Goal: Ask a question

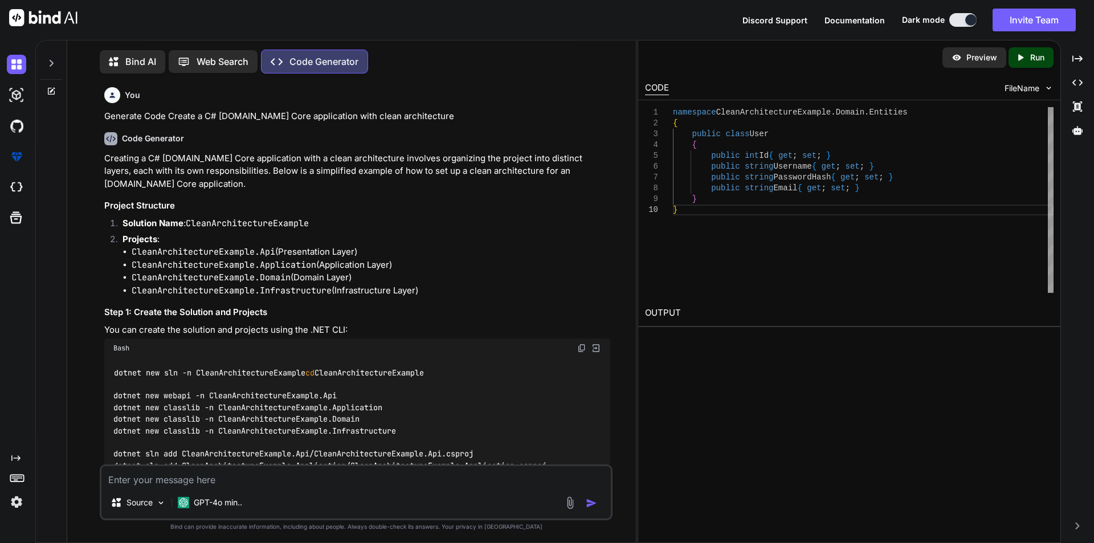
scroll to position [1272, 0]
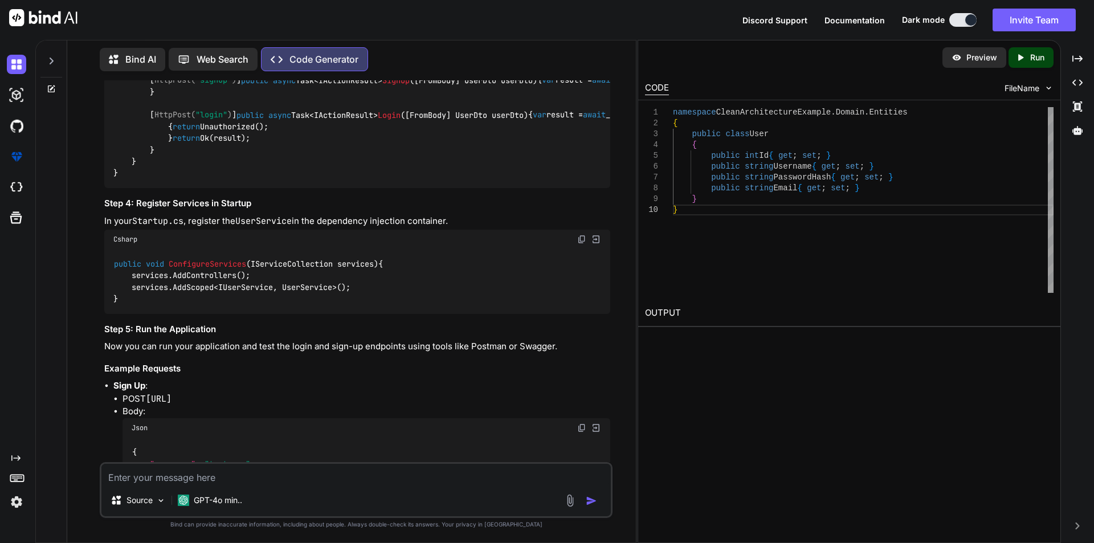
click at [169, 473] on textarea at bounding box center [355, 474] width 509 height 21
paste textarea "// Configure the JWT ------------- builder.Services.AddAuthentication(options =…"
type textarea "// Configure the JWT ------------- builder.Services.AddAuthentication(options =…"
type textarea "x"
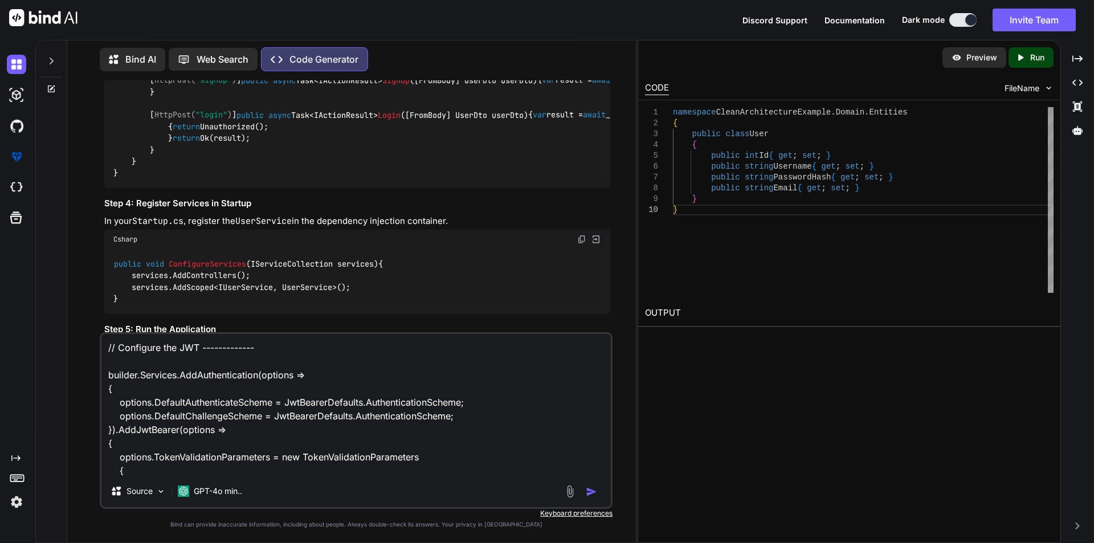
scroll to position [138, 0]
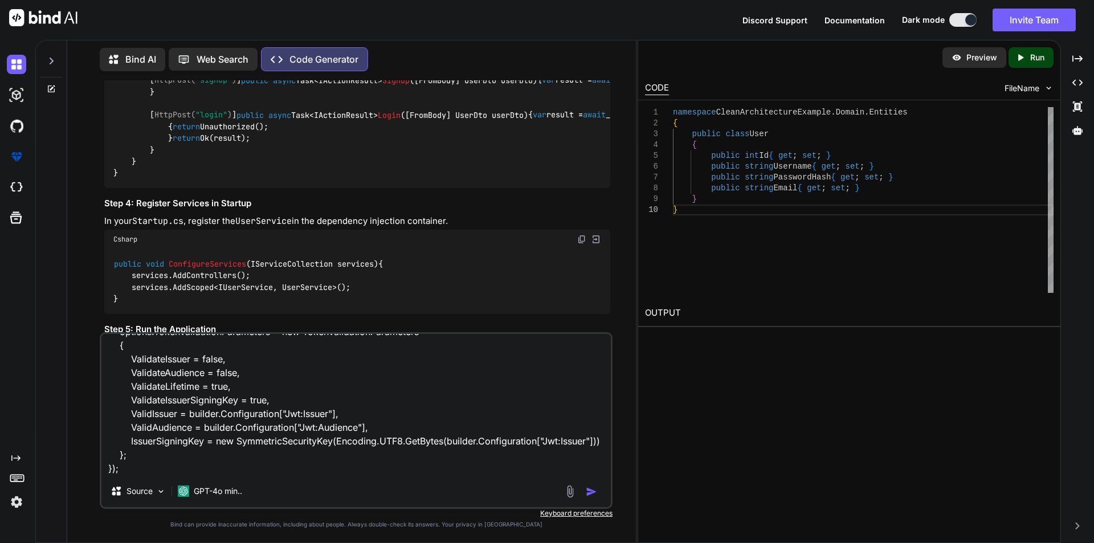
type textarea "// Configure the JWT ------------- builder.Services.AddAuthentication(options =…"
type textarea "x"
type textarea "// Configure the JWT ------------- builder.Services.AddAuthentication(options =…"
type textarea "x"
type textarea "// Configure the JWT ------------- builder.Services.AddAuthentication(options =…"
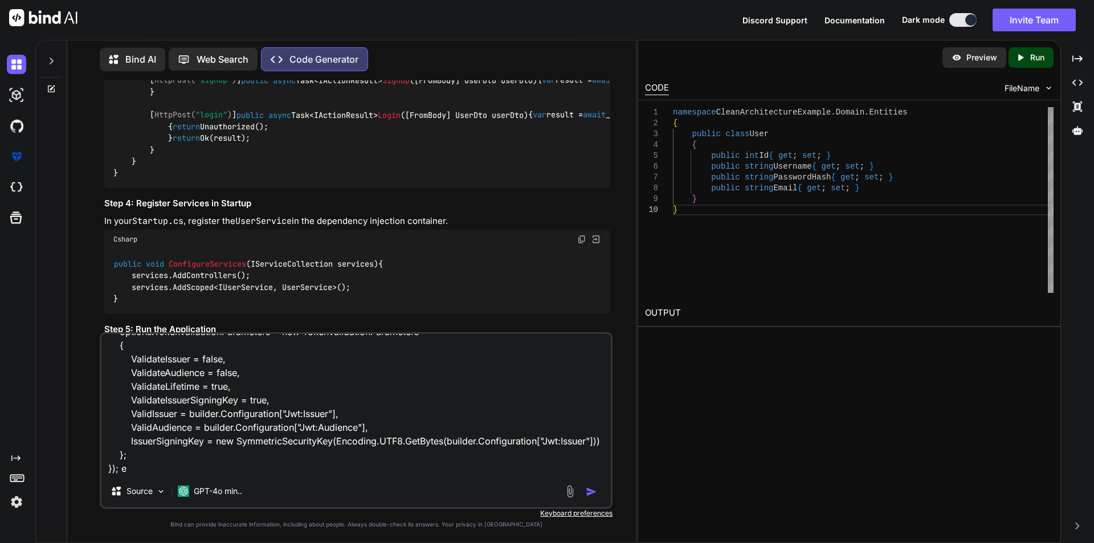
type textarea "x"
type textarea "// Configure the JWT ------------- builder.Services.AddAuthentication(options =…"
type textarea "x"
type textarea "// Configure the JWT ------------- builder.Services.AddAuthentication(options =…"
type textarea "x"
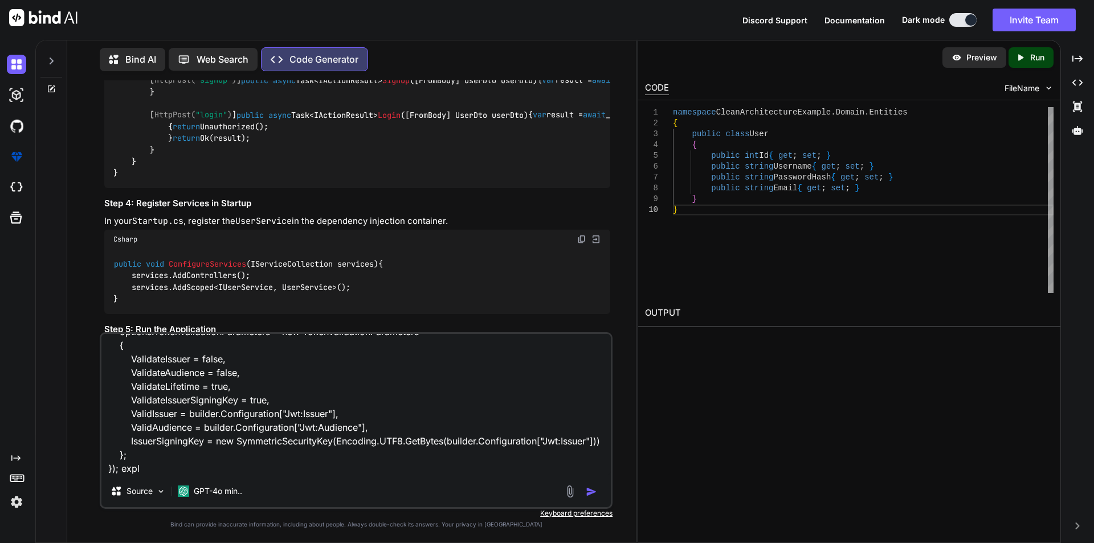
type textarea "// Configure the JWT ------------- builder.Services.AddAuthentication(options =…"
type textarea "x"
type textarea "// Configure the JWT ------------- builder.Services.AddAuthentication(options =…"
type textarea "x"
type textarea "// Configure the JWT ------------- builder.Services.AddAuthentication(options =…"
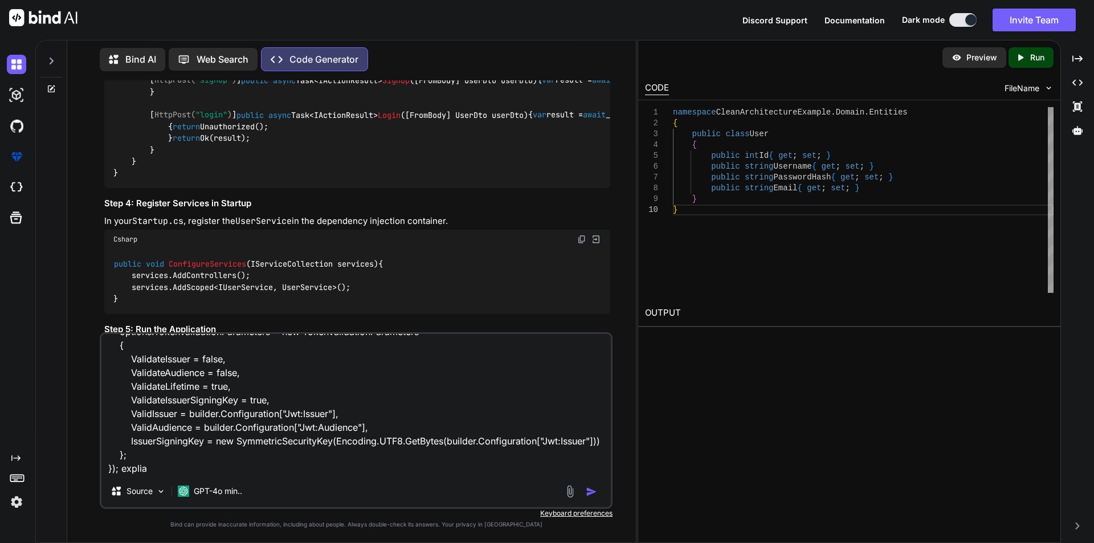
type textarea "x"
type textarea "// Configure the JWT ------------- builder.Services.AddAuthentication(options =…"
type textarea "x"
type textarea "// Configure the JWT ------------- builder.Services.AddAuthentication(options =…"
type textarea "x"
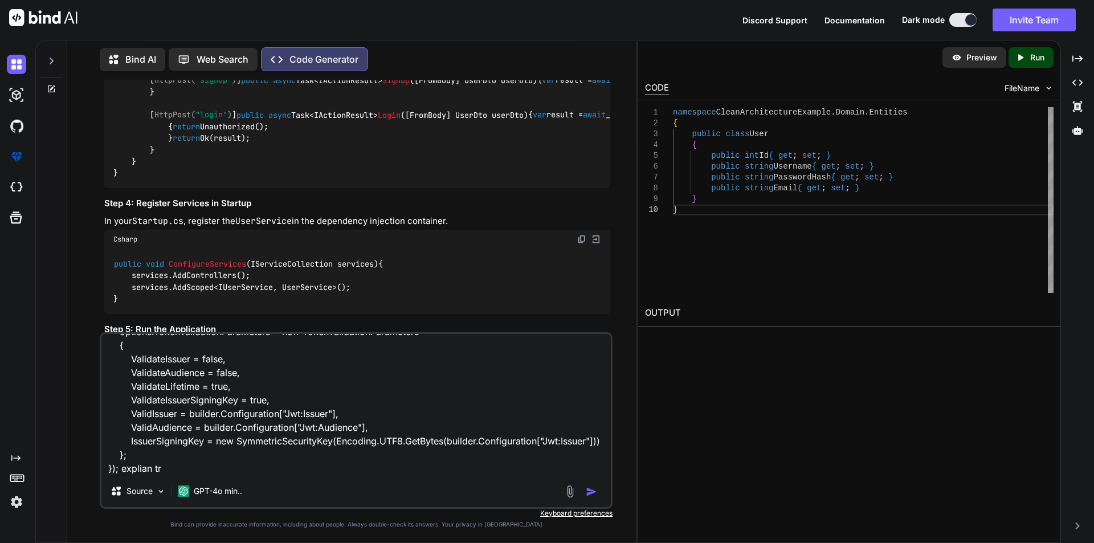
type textarea "// Configure the JWT ------------- builder.Services.AddAuthentication(options =…"
type textarea "x"
type textarea "// Configure the JWT ------------- builder.Services.AddAuthentication(options =…"
type textarea "x"
type textarea "// Configure the JWT ------------- builder.Services.AddAuthentication(options =…"
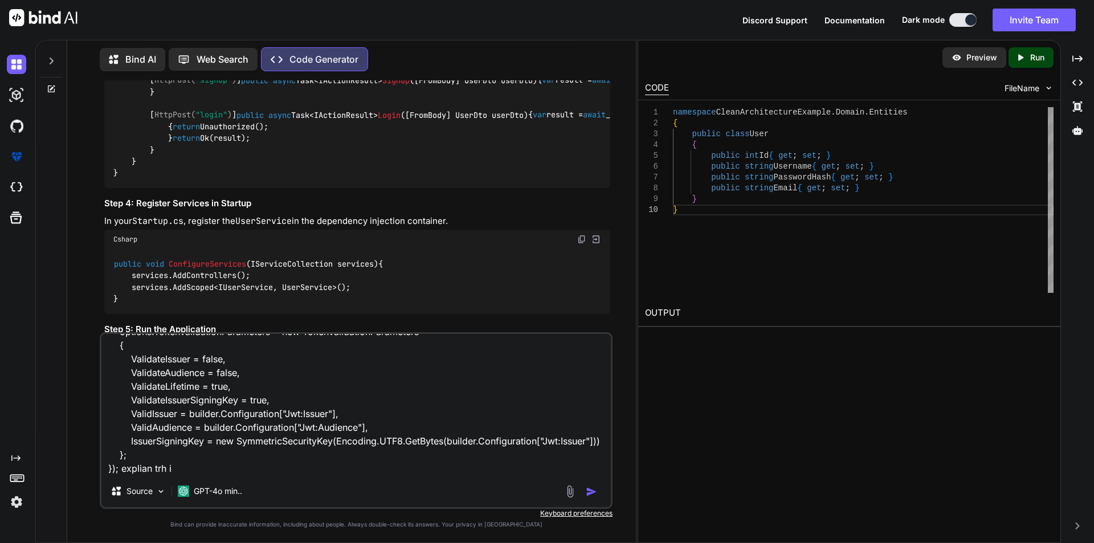
type textarea "x"
type textarea "// Configure the JWT ------------- builder.Services.AddAuthentication(options =…"
type textarea "x"
type textarea "// Configure the JWT ------------- builder.Services.AddAuthentication(options =…"
type textarea "x"
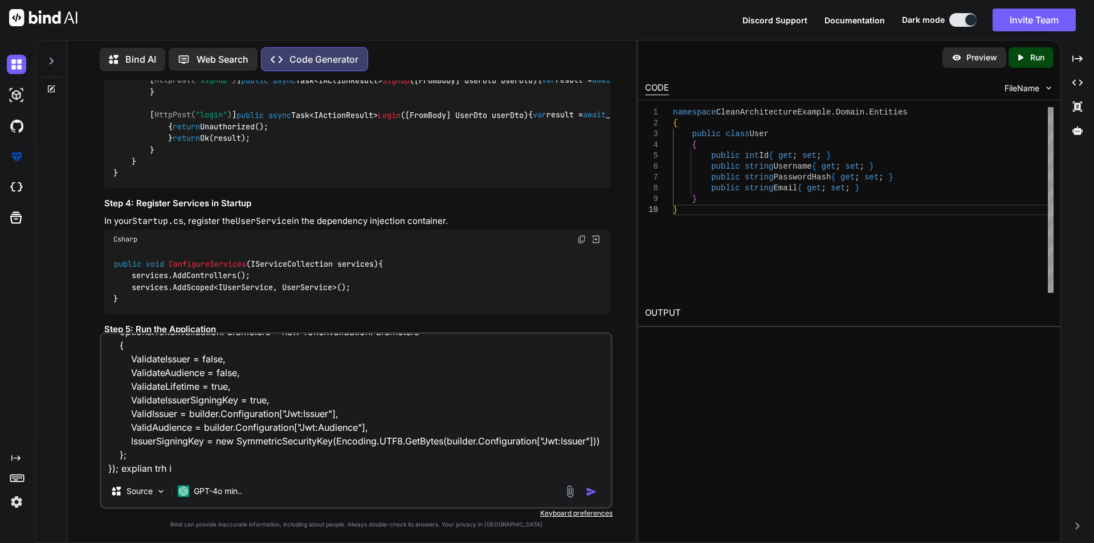
type textarea "// Configure the JWT ------------- builder.Services.AddAuthentication(options =…"
type textarea "x"
type textarea "// Configure the JWT ------------- builder.Services.AddAuthentication(options =…"
type textarea "x"
type textarea "// Configure the JWT ------------- builder.Services.AddAuthentication(options =…"
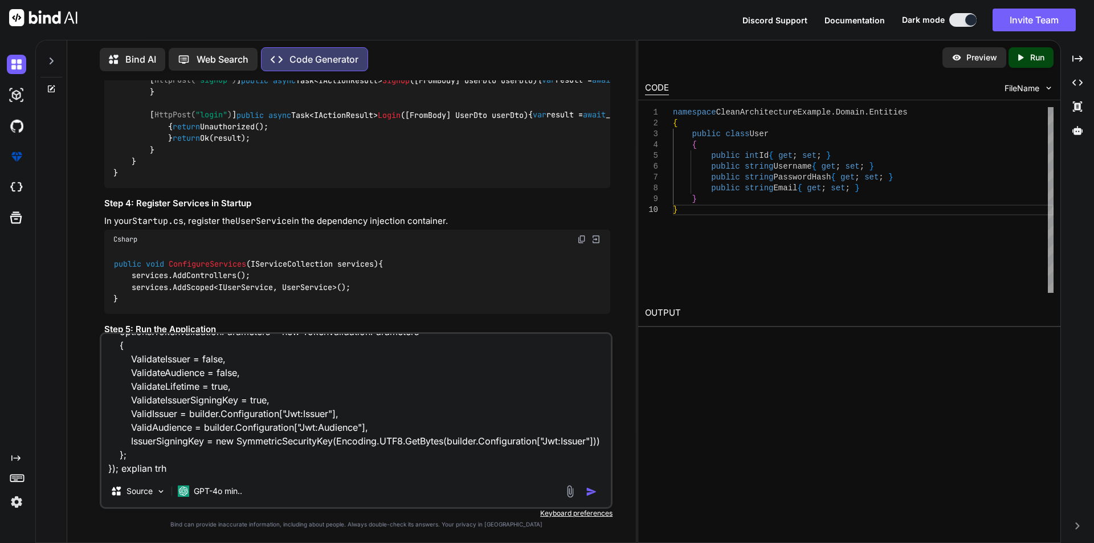
type textarea "x"
type textarea "// Configure the JWT ------------- builder.Services.AddAuthentication(options =…"
type textarea "x"
type textarea "// Configure the JWT ------------- builder.Services.AddAuthentication(options =…"
type textarea "x"
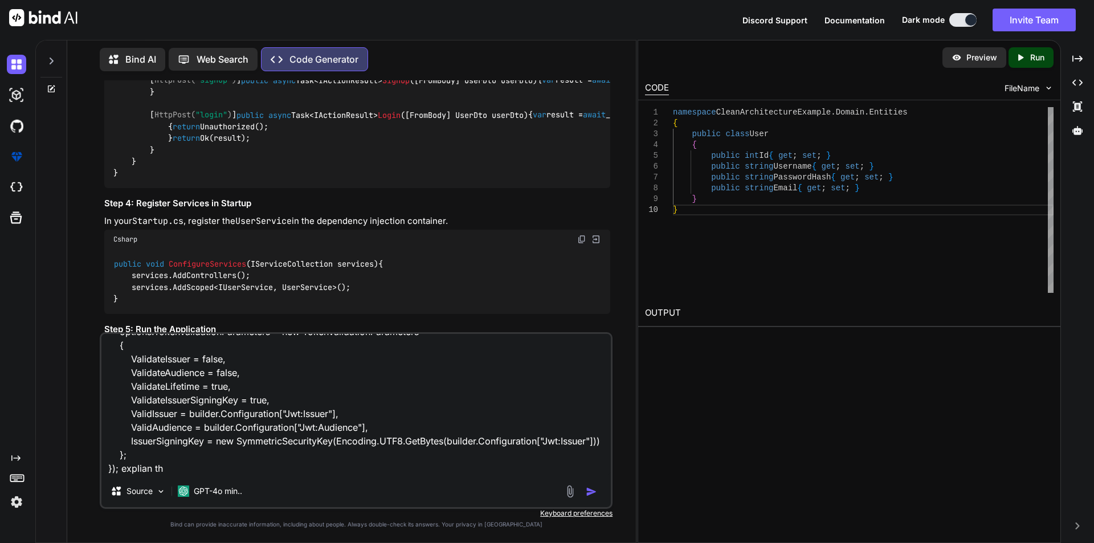
type textarea "// Configure the JWT ------------- builder.Services.AddAuthentication(options =…"
type textarea "x"
type textarea "// Configure the JWT ------------- builder.Services.AddAuthentication(options =…"
type textarea "x"
type textarea "// Configure the JWT ------------- builder.Services.AddAuthentication(options =…"
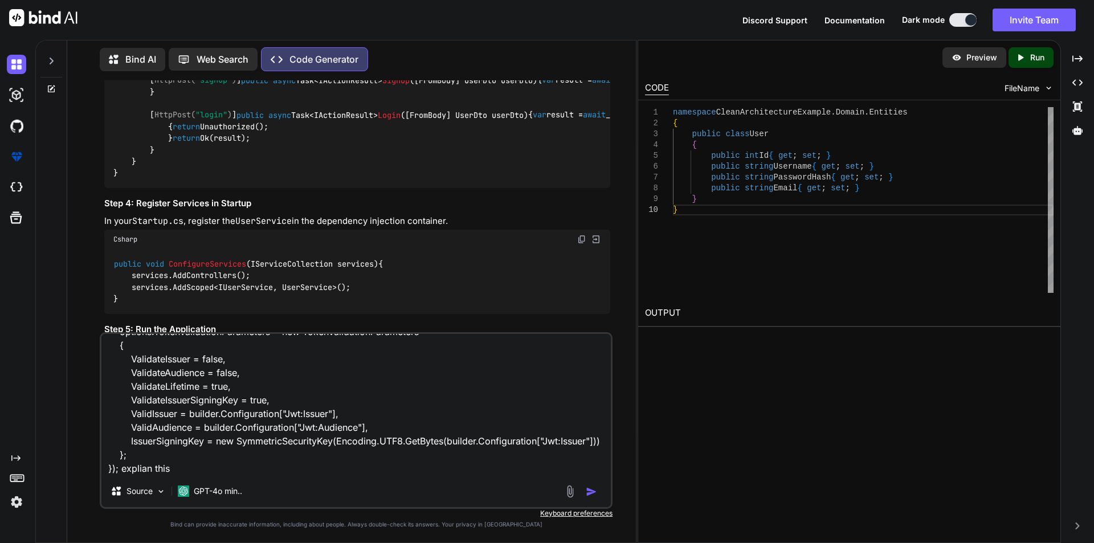
type textarea "x"
type textarea "// Configure the JWT ------------- builder.Services.AddAuthentication(options =…"
type textarea "x"
type textarea "// Configure the JWT ------------- builder.Services.AddAuthentication(options =…"
type textarea "x"
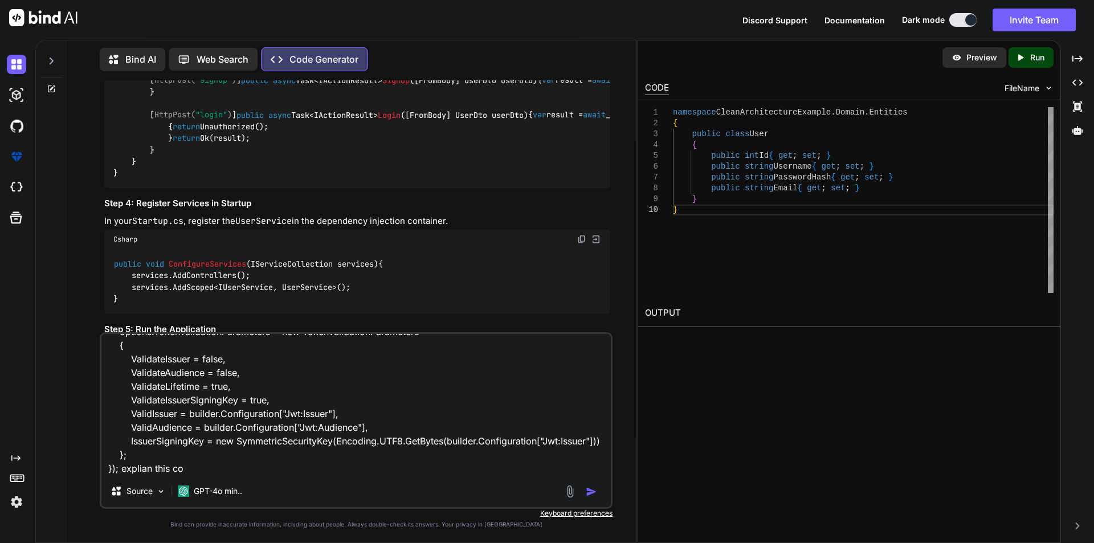
type textarea "// Configure the JWT ------------- builder.Services.AddAuthentication(options =…"
type textarea "x"
type textarea "// Configure the JWT ------------- builder.Services.AddAuthentication(options =…"
type textarea "x"
type textarea "// Configure the JWT ------------- builder.Services.AddAuthentication(options =…"
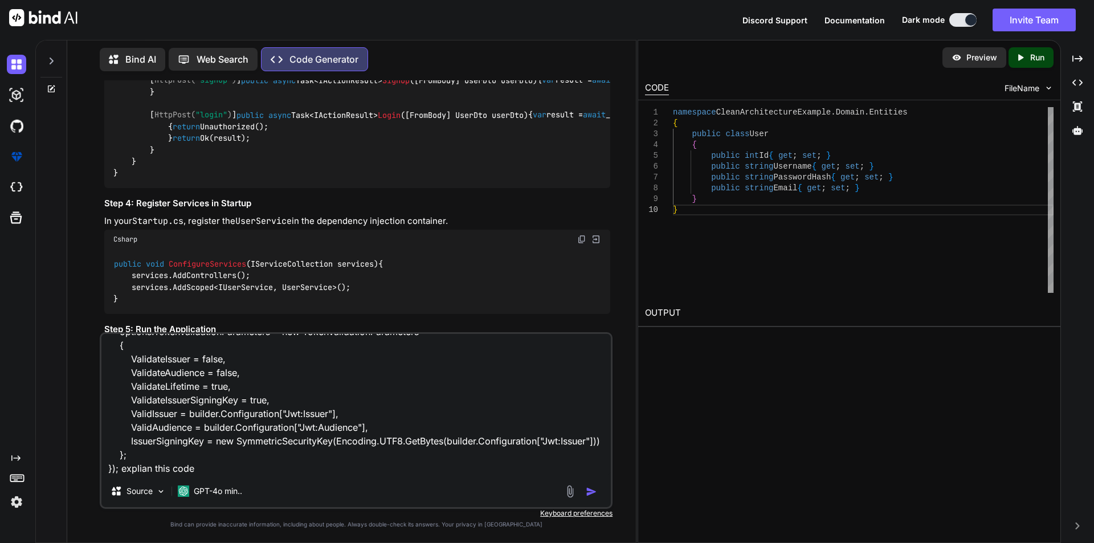
type textarea "x"
type textarea "// Configure the JWT ------------- builder.Services.AddAuthentication(options =…"
click at [588, 492] on img "button" at bounding box center [591, 491] width 11 height 11
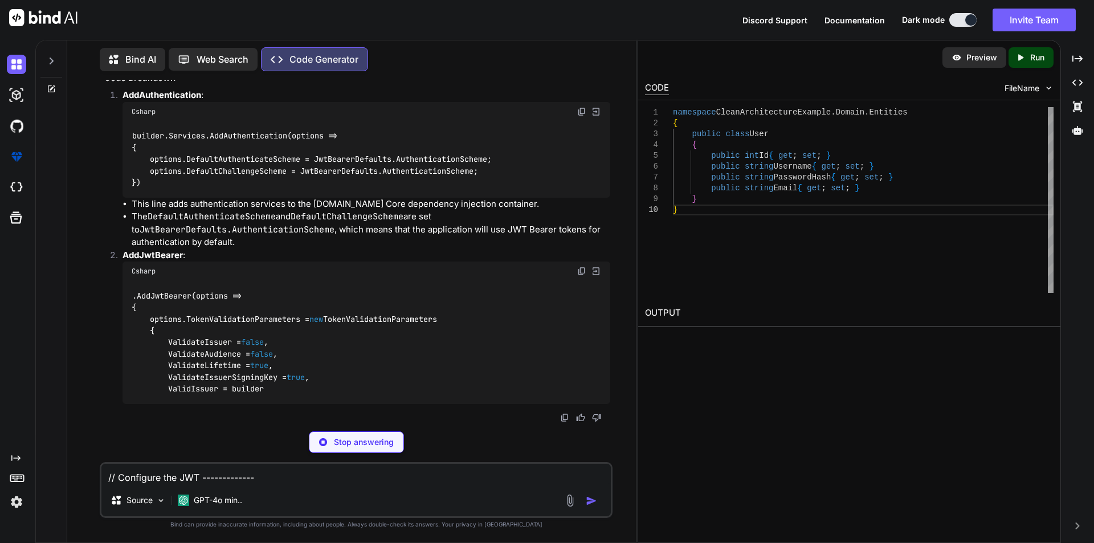
scroll to position [2858, 0]
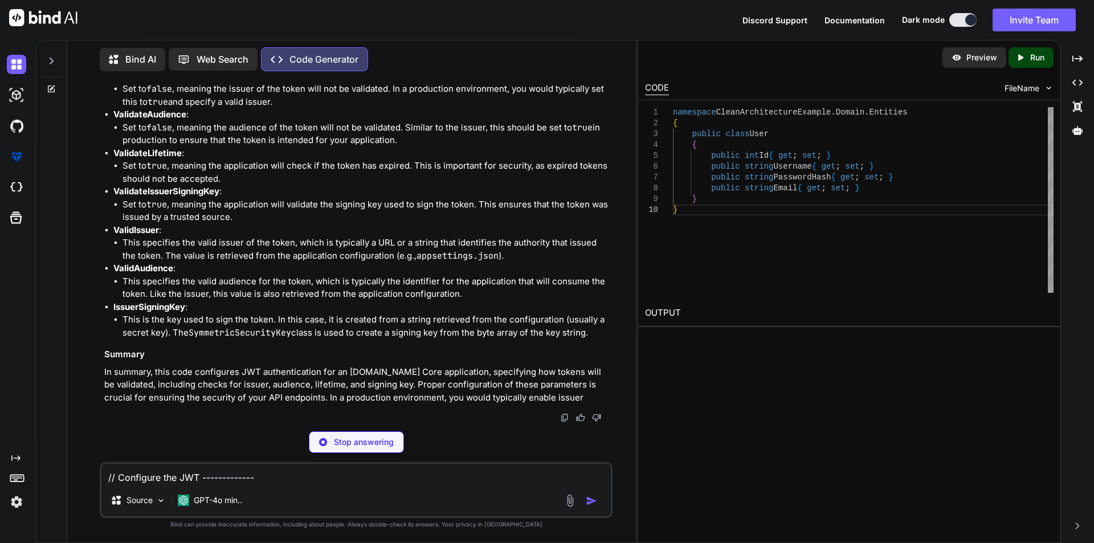
type textarea "x"
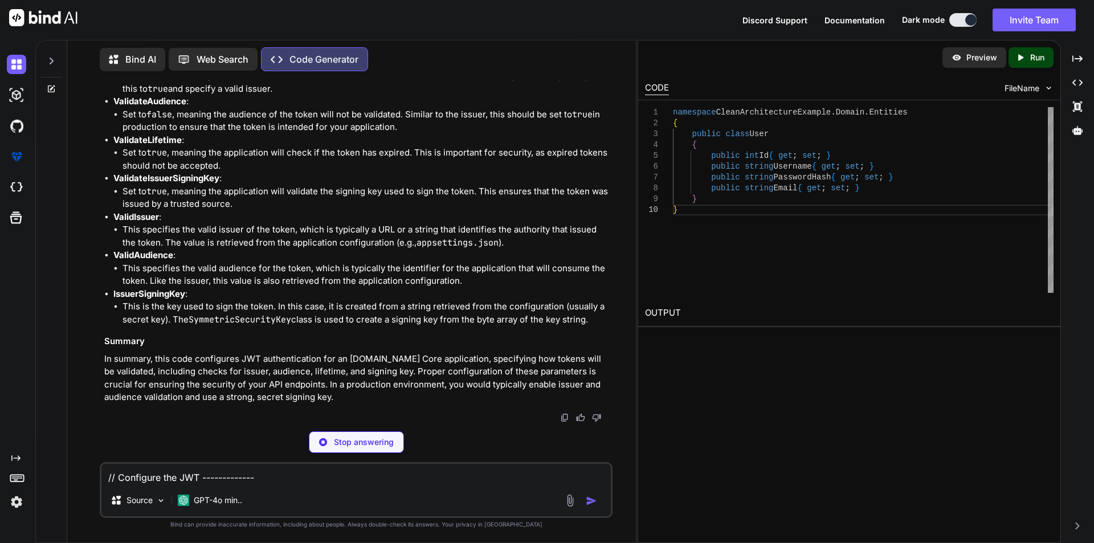
type textarea "builder.Services.AddAuthentication(options => { options.DefaultAuthenticateSche…"
type textarea "x"
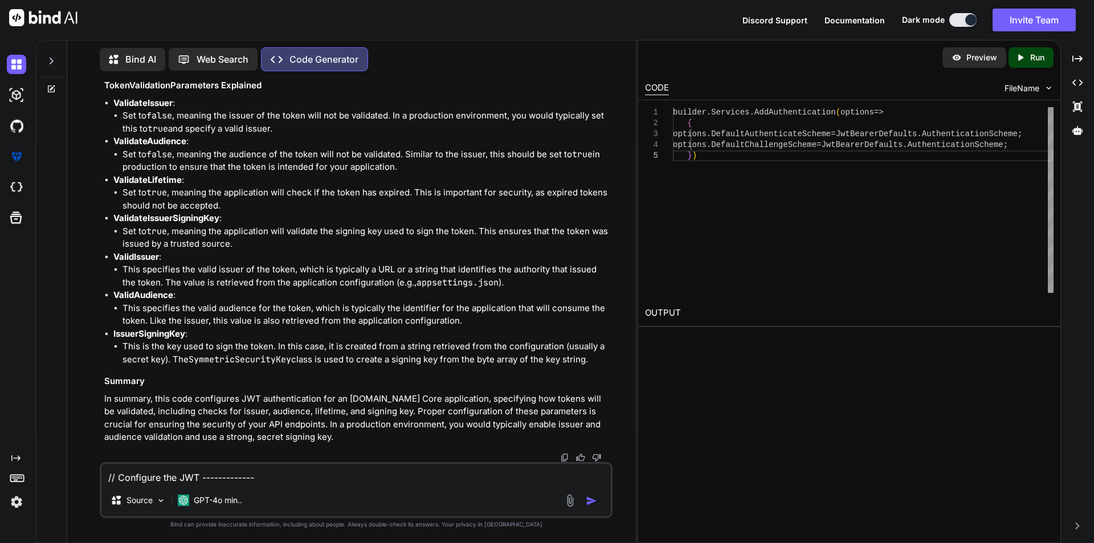
scroll to position [3374, 0]
click at [132, 473] on textarea "// Configure the JWT ------------- builder.Services.AddAuthentication(options =…" at bounding box center [355, 474] width 509 height 21
type textarea "p"
type textarea "x"
type textarea "pr"
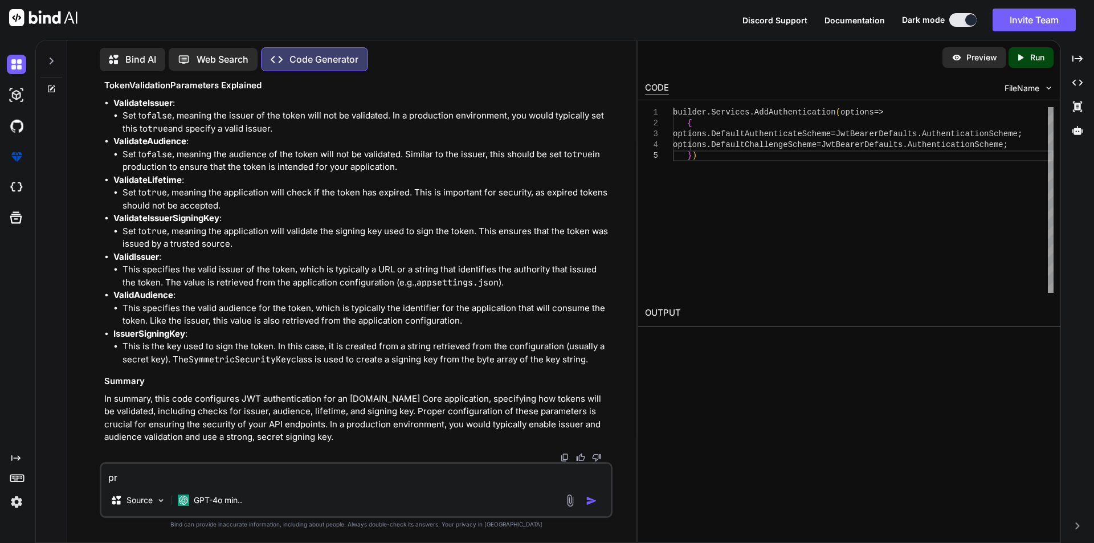
type textarea "x"
type textarea "pro"
type textarea "x"
type textarea "prov"
type textarea "x"
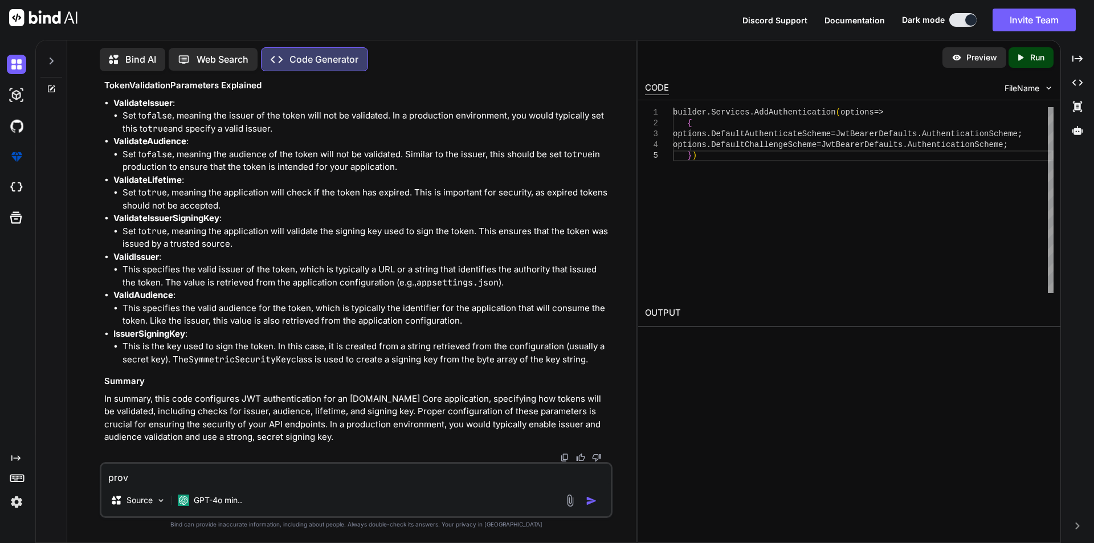
type textarea "provi"
type textarea "x"
type textarea "provid"
type textarea "x"
type textarea "provide"
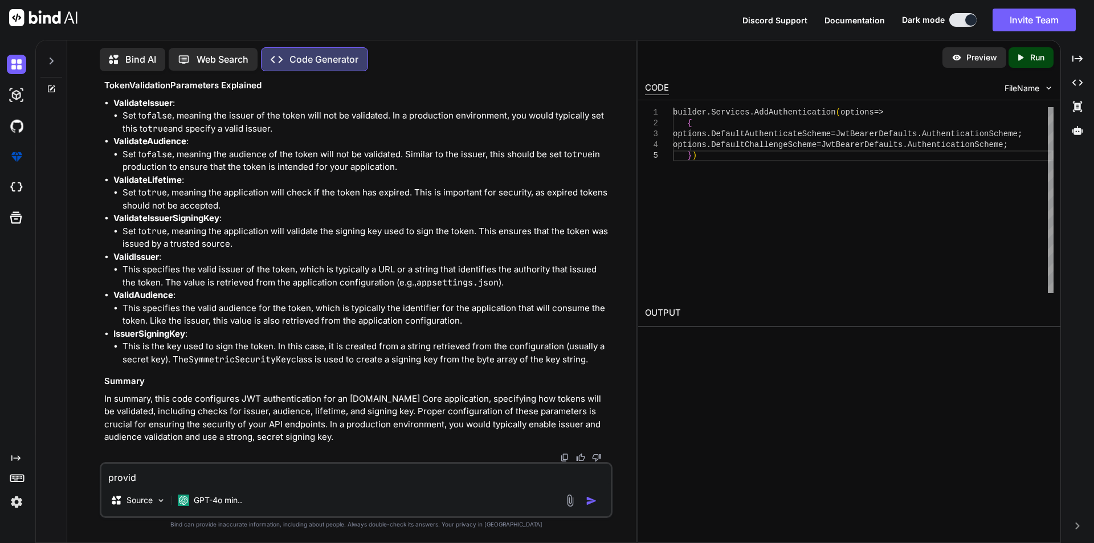
type textarea "x"
type textarea "provide"
type textarea "x"
type textarea "provide m"
type textarea "x"
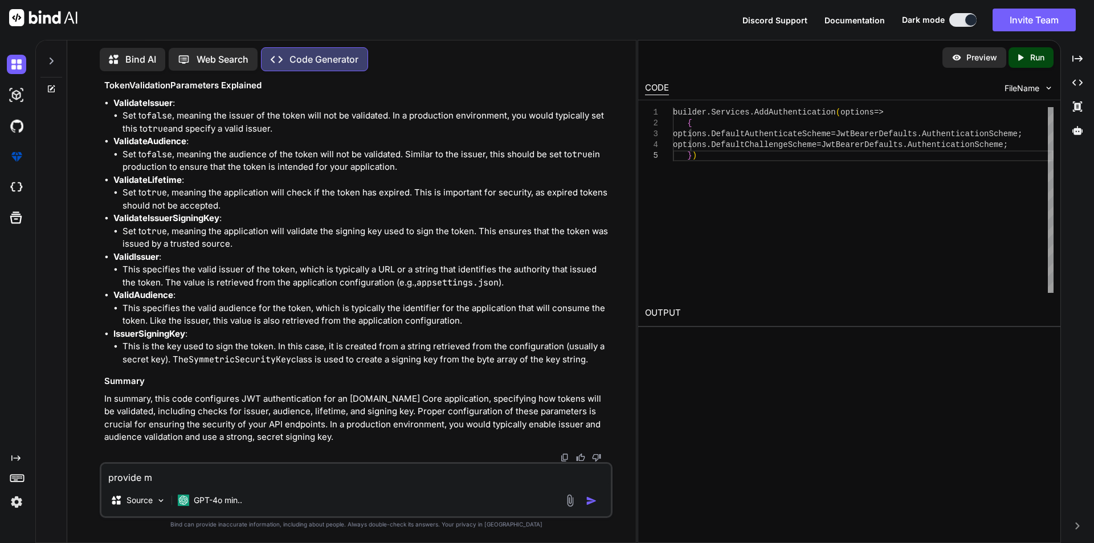
type textarea "provide me"
type textarea "x"
type textarea "provide me"
type textarea "x"
type textarea "provide me t"
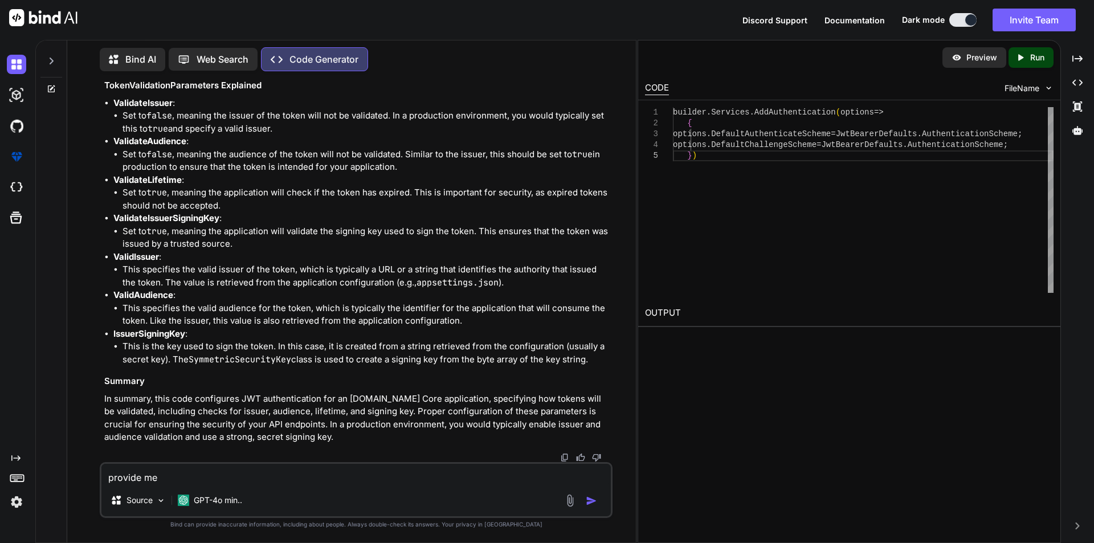
type textarea "x"
type textarea "provide me th"
type textarea "x"
type textarea "provide me the"
type textarea "x"
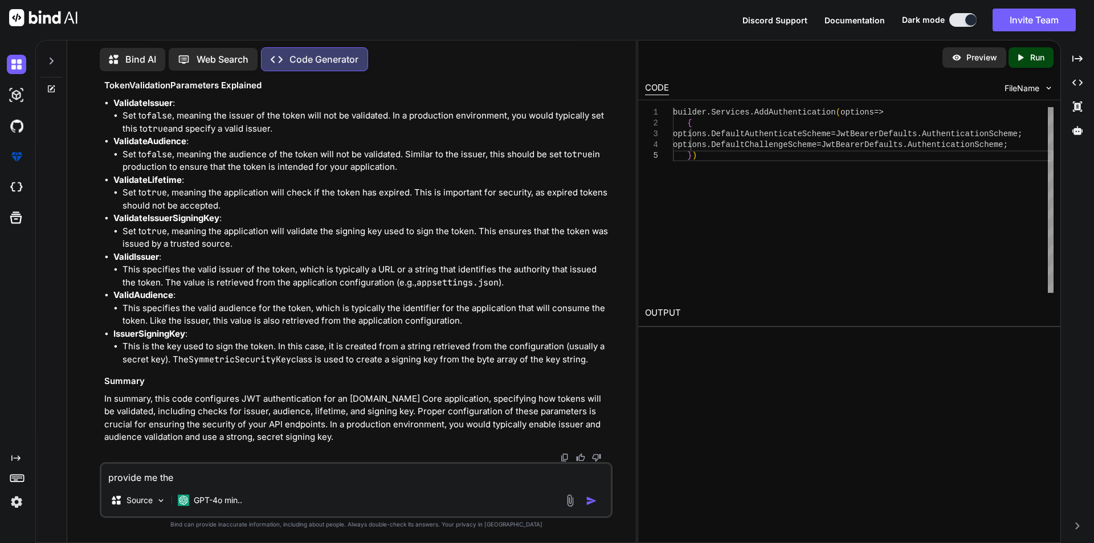
type textarea "provide me the"
type textarea "x"
type textarea "provide me the A"
type textarea "x"
type textarea "provide me the AP"
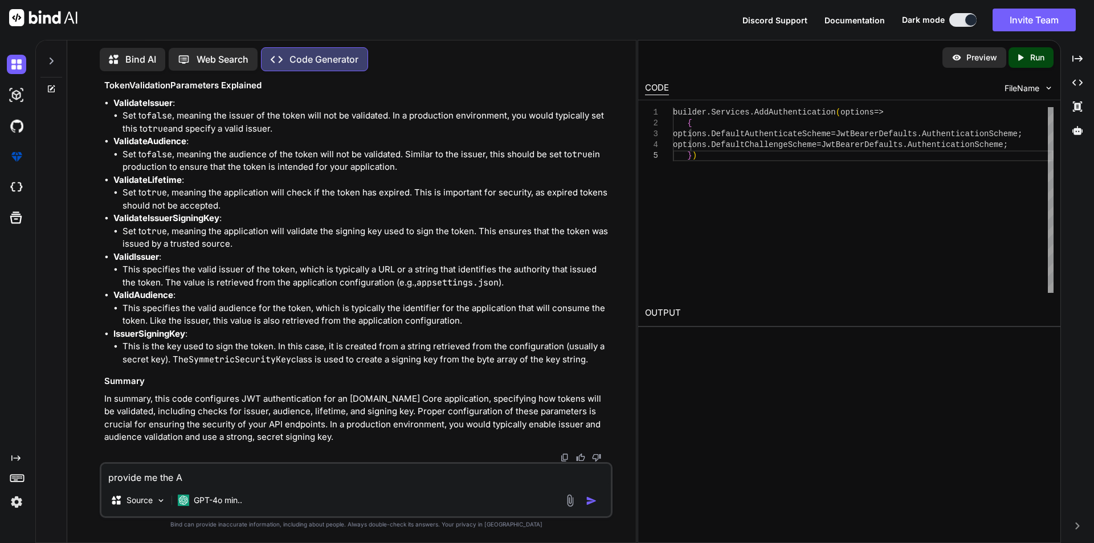
type textarea "x"
type textarea "provide me the APP"
type textarea "x"
type textarea "provide me the APP"
type textarea "x"
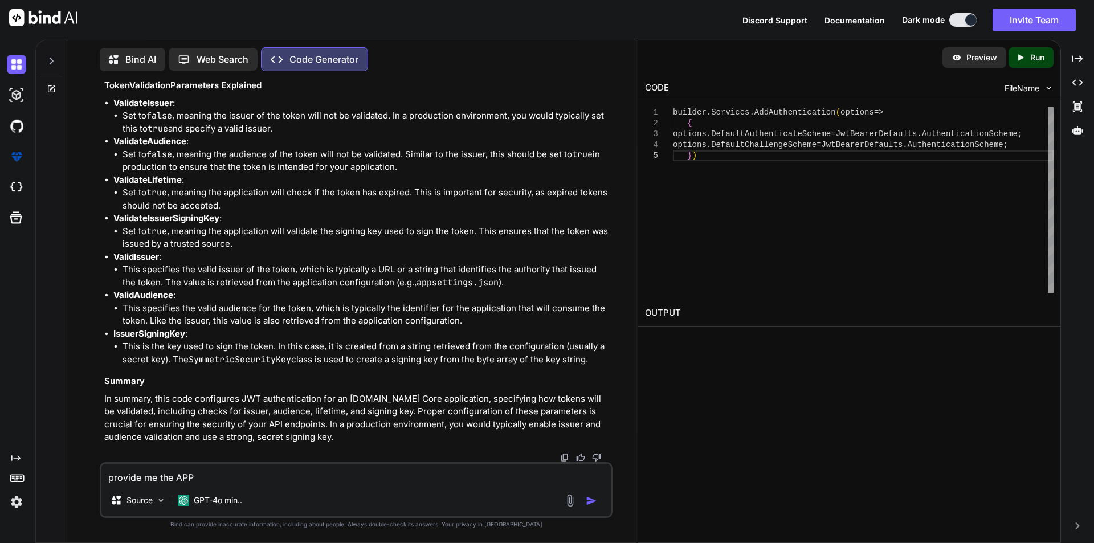
type textarea "provide me the APP"
type textarea "x"
type textarea "provide me the APPS"
type textarea "x"
type textarea "provide me the APPSE"
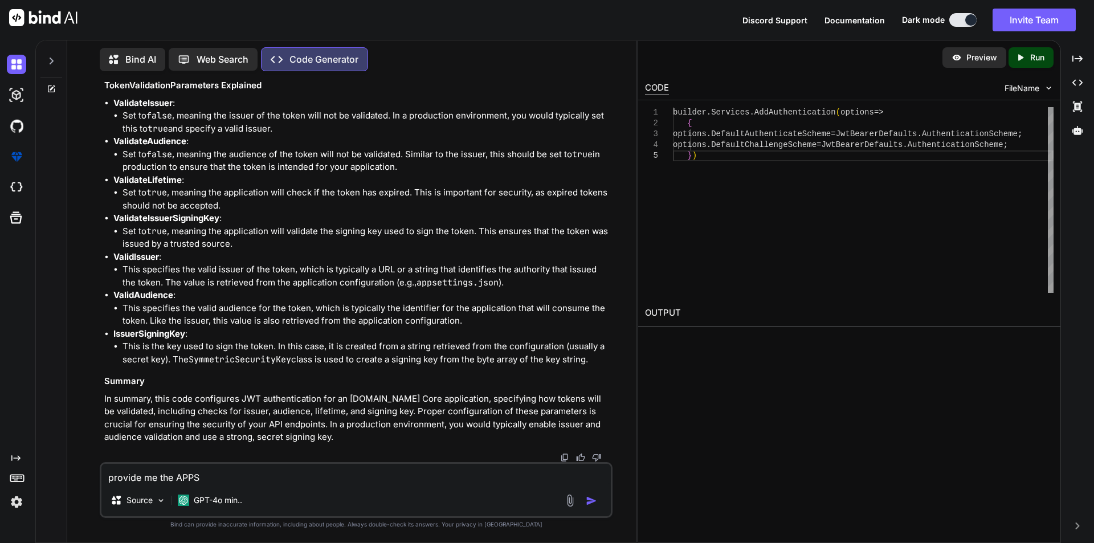
type textarea "x"
type textarea "provide me the APPSET"
type textarea "x"
type textarea "provide me the APPSETT"
type textarea "x"
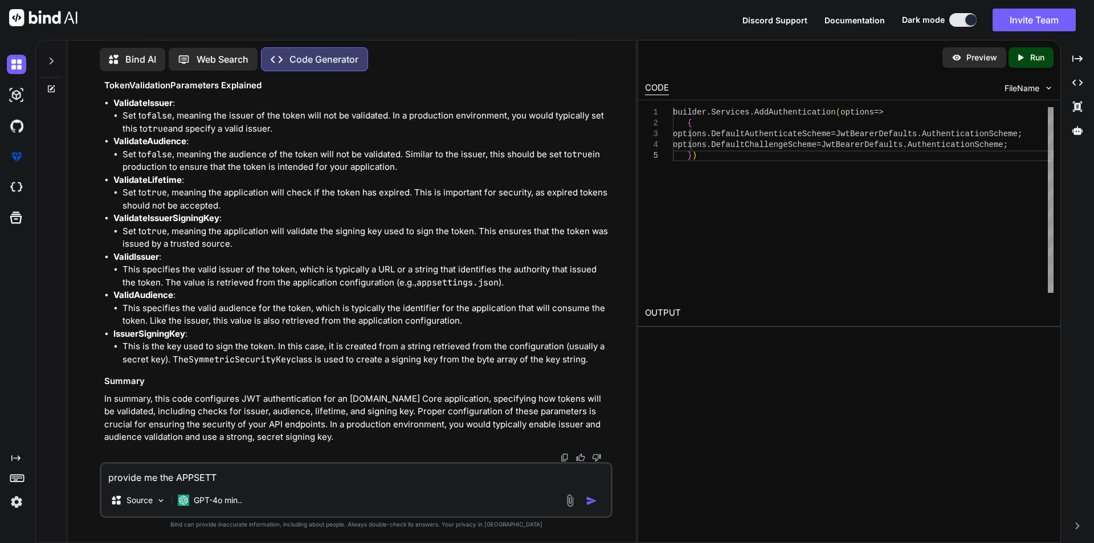
type textarea "provide me the APPSETTI"
type textarea "x"
type textarea "provide me the APPSETTIN"
type textarea "x"
type textarea "provide me the APPSETTING"
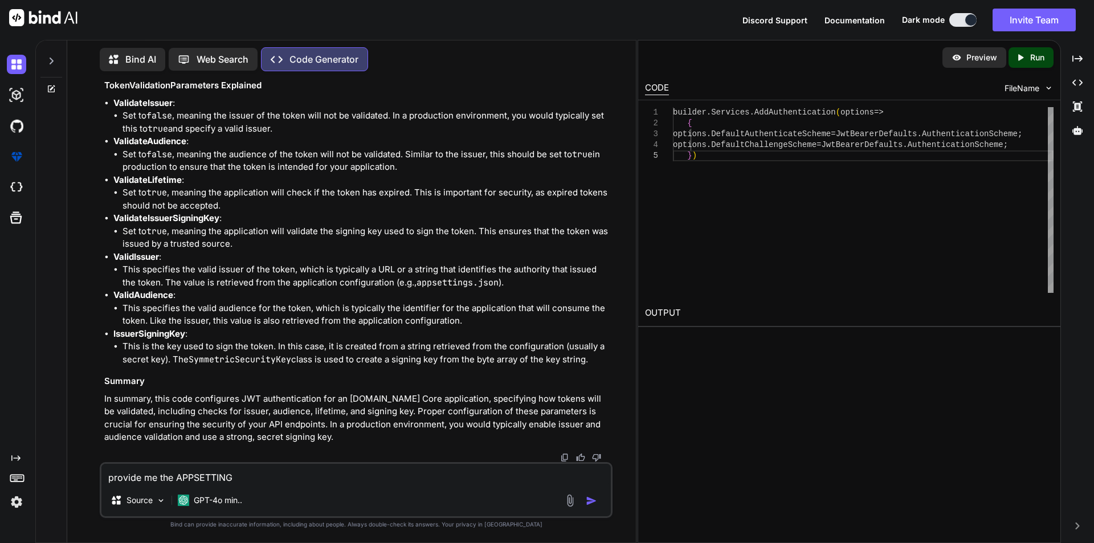
type textarea "x"
type textarea "provide me the APPSETTING"
type textarea "x"
type textarea "provide me the APPSETTING F"
type textarea "x"
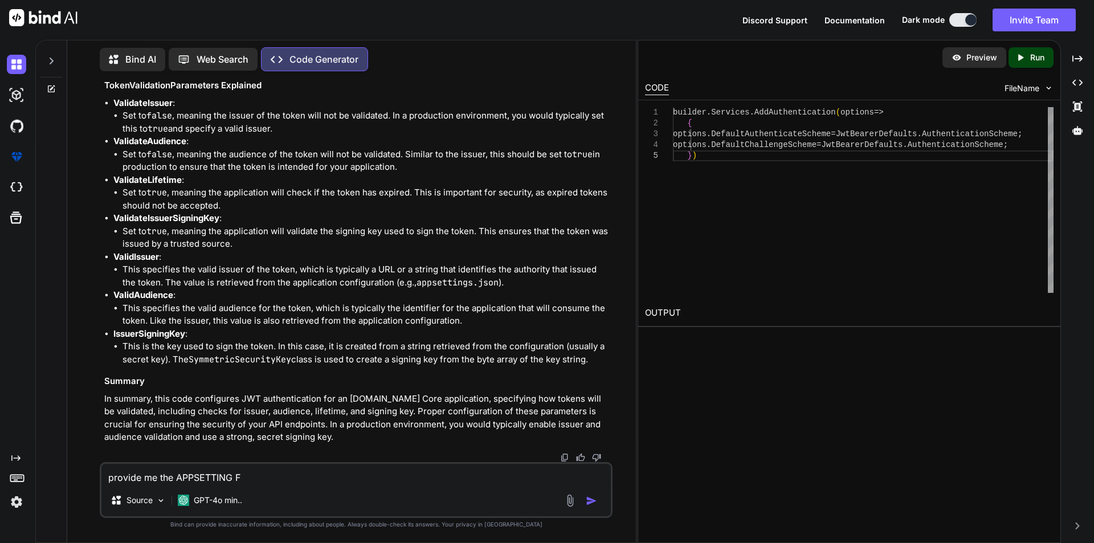
type textarea "provide me the APPSETTING FO"
type textarea "x"
type textarea "provide me the APPSETTING FOR"
type textarea "x"
type textarea "provide me the APPSETTING FOR"
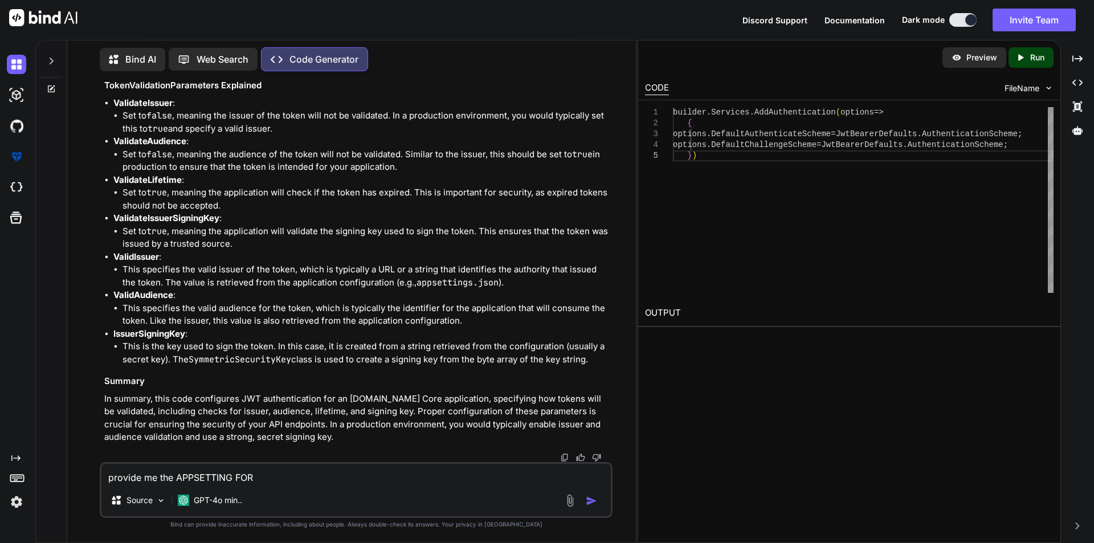
type textarea "x"
type textarea "provide me the APPSETTING FOR T"
type textarea "x"
type textarea "provide me the APPSETTING FOR TH"
type textarea "x"
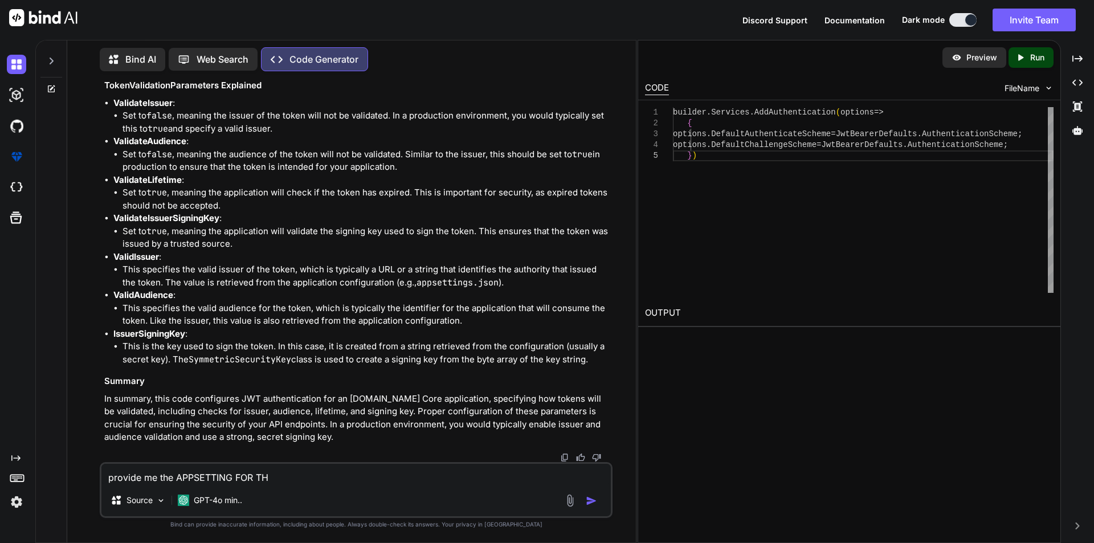
type textarea "provide me the APPSETTING FOR THA"
type textarea "x"
type textarea "provide me the APPSETTING FOR THAT"
type textarea "x"
type textarea "provide me the APPSETTING FOR THAT"
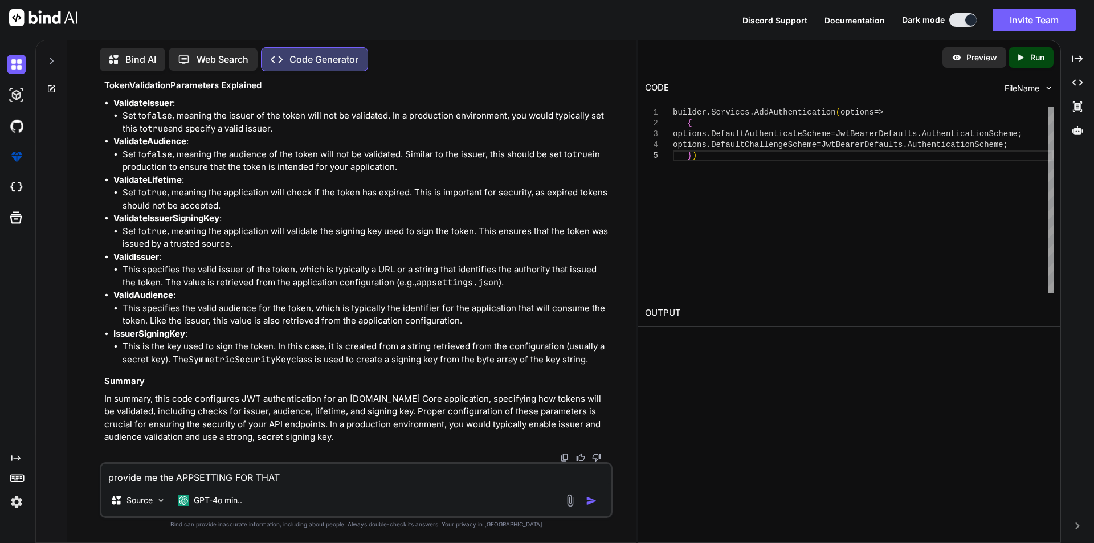
type textarea "x"
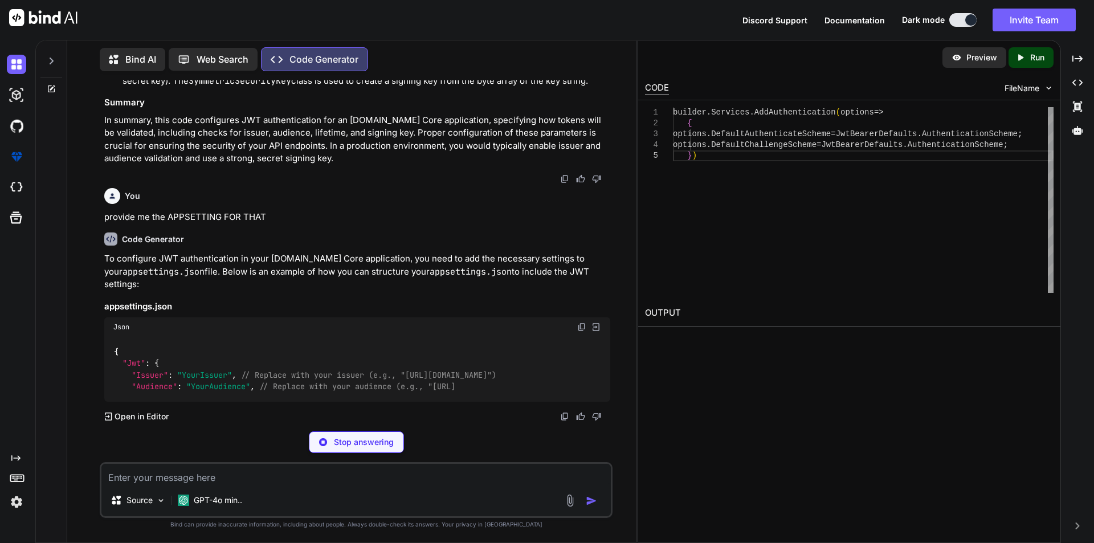
scroll to position [3653, 0]
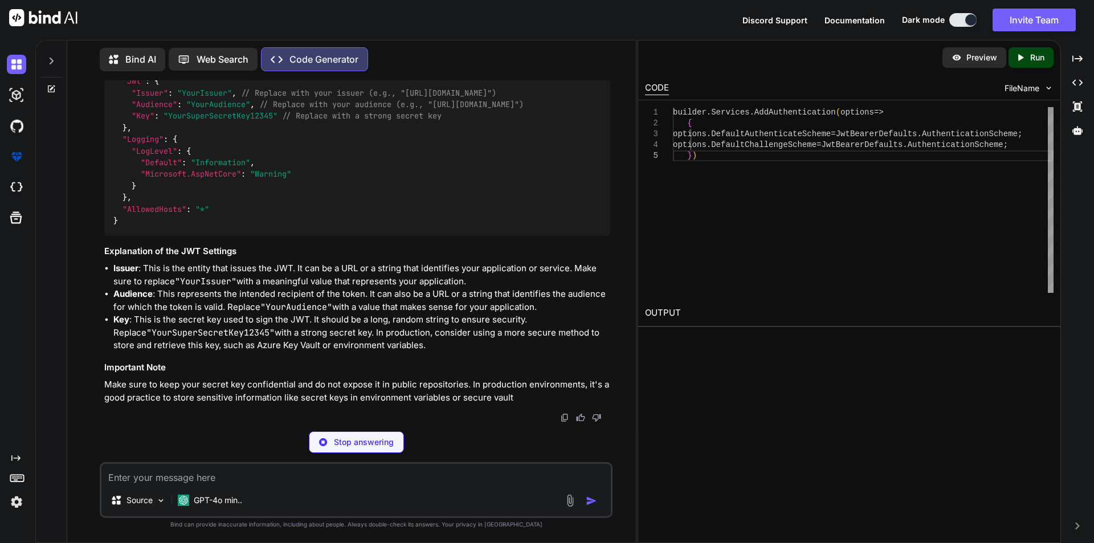
type textarea "x"
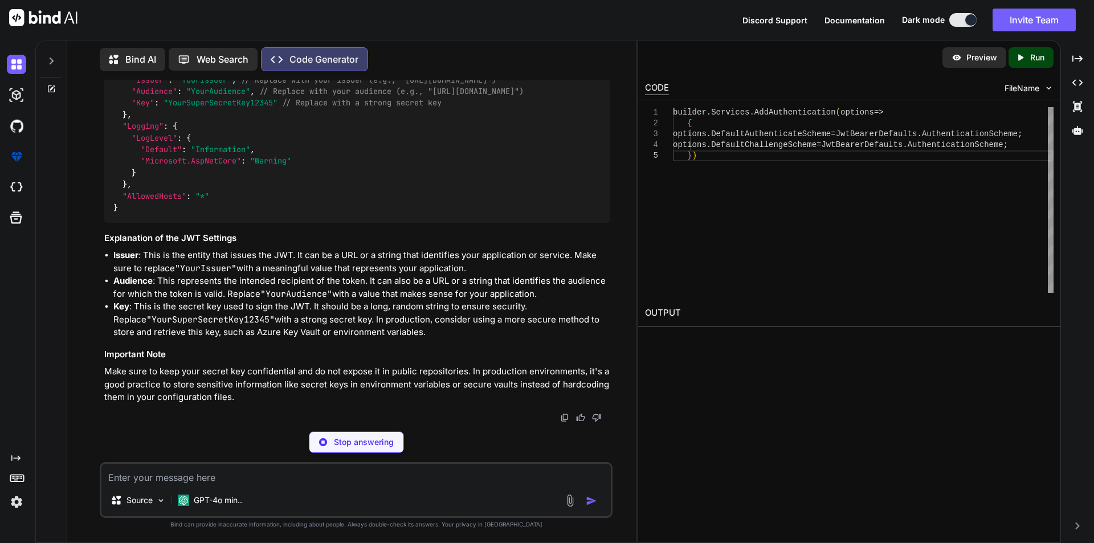
type textarea ""Default": "Information", "Microsoft.AspNetCore": "Warning" } }, "AllowedHosts"…"
type textarea "x"
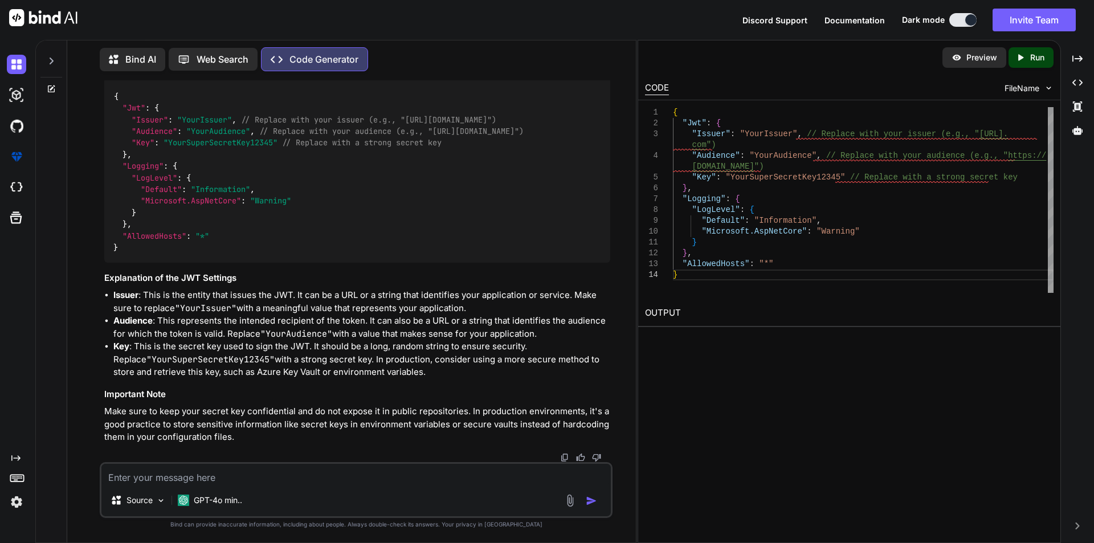
scroll to position [3908, 0]
click at [159, 483] on textarea at bounding box center [355, 474] width 509 height 21
type textarea "S"
type textarea "x"
type textarea "SO"
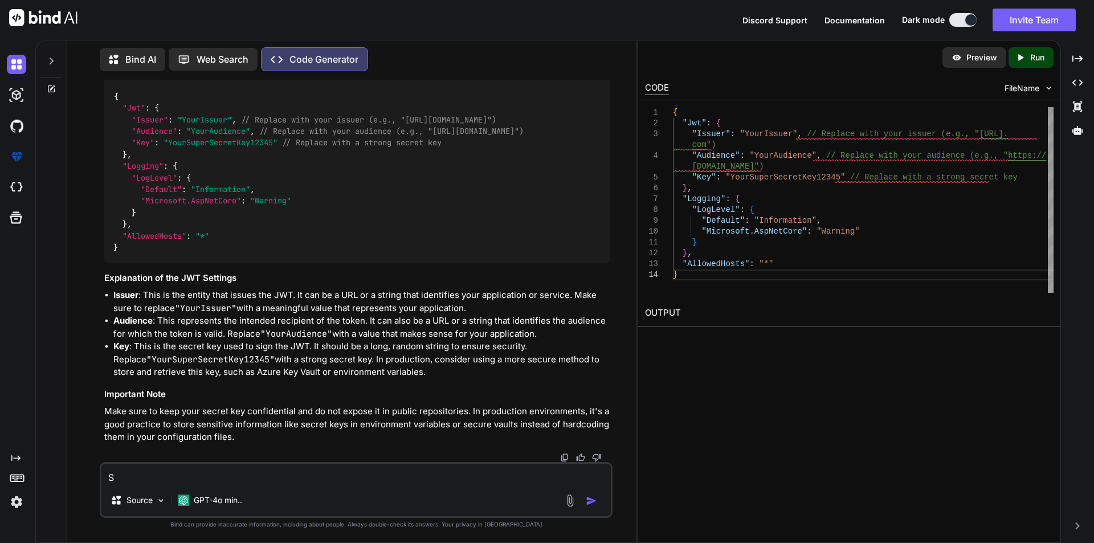
type textarea "x"
type textarea "SO"
type textarea "x"
type textarea "SO P"
type textarea "x"
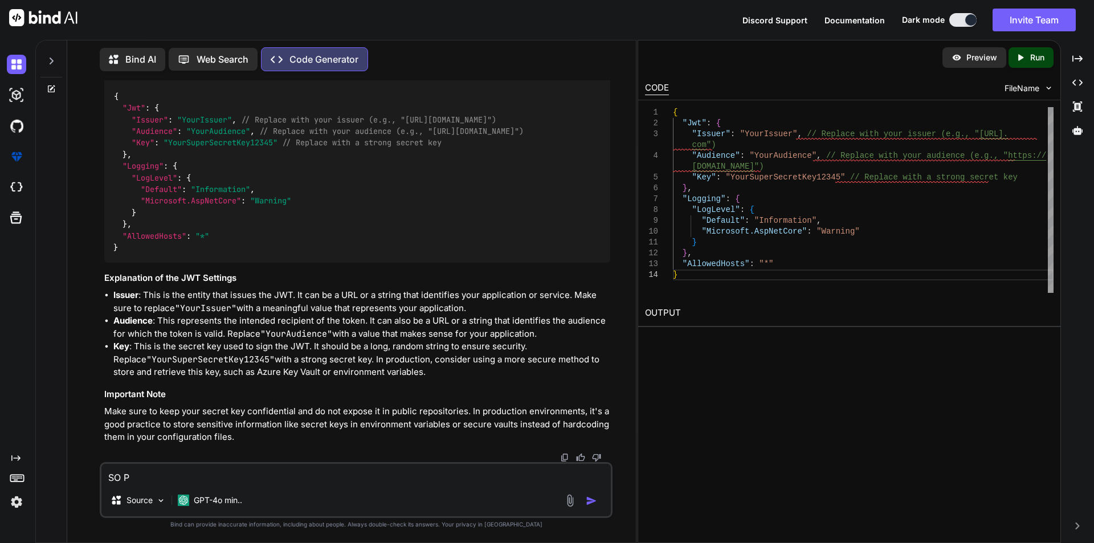
type textarea "SO PR"
type textarea "x"
type textarea "SO PRO"
type textarea "x"
type textarea "SO PROV"
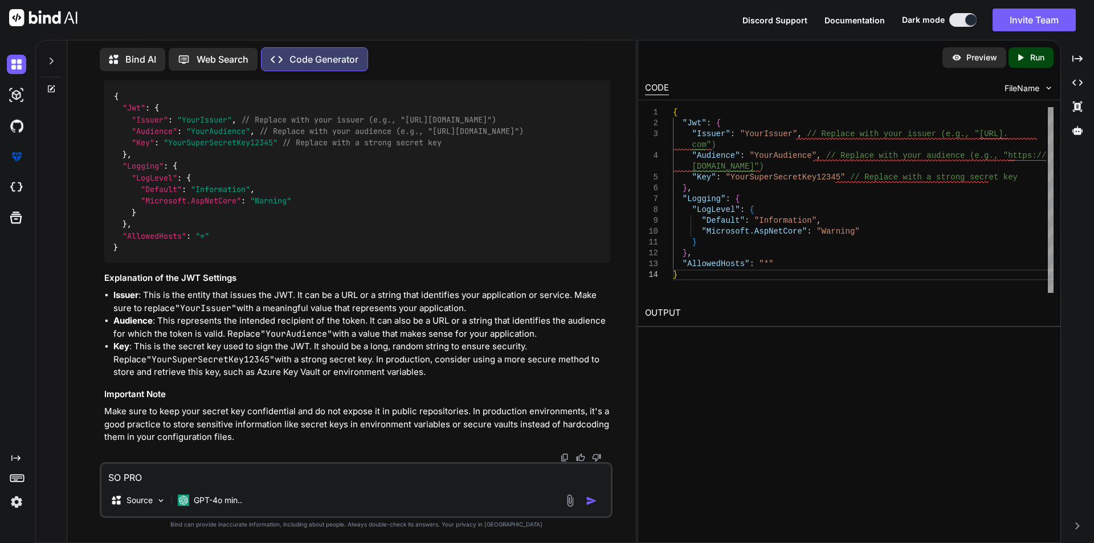
type textarea "x"
type textarea "SO PROVI"
type textarea "x"
type textarea "SO PROVID"
type textarea "x"
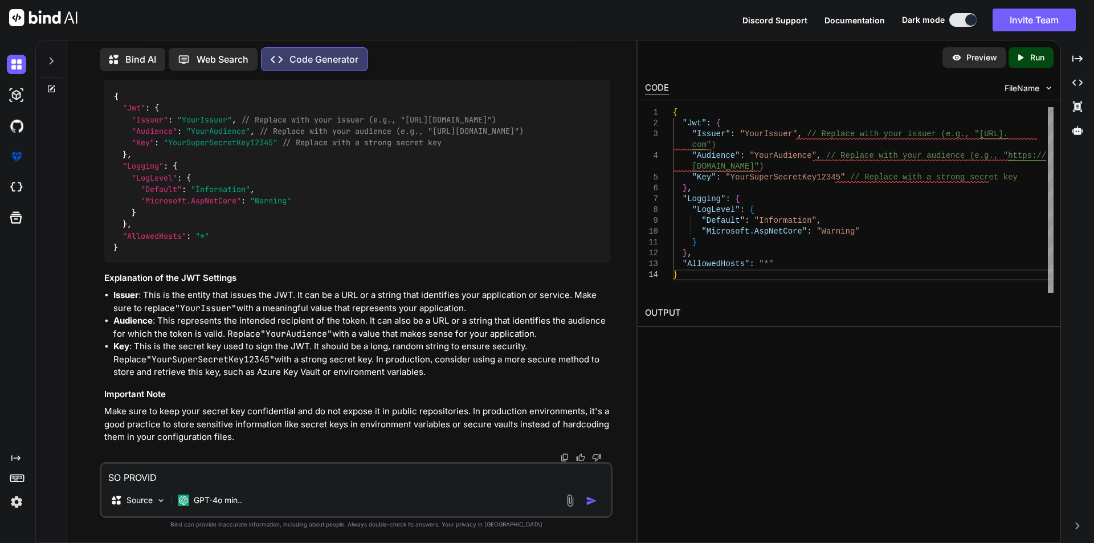
type textarea "SO PROVIDE"
type textarea "x"
type textarea "SO PROVIDE"
type textarea "x"
type textarea "SO PROVIDE M"
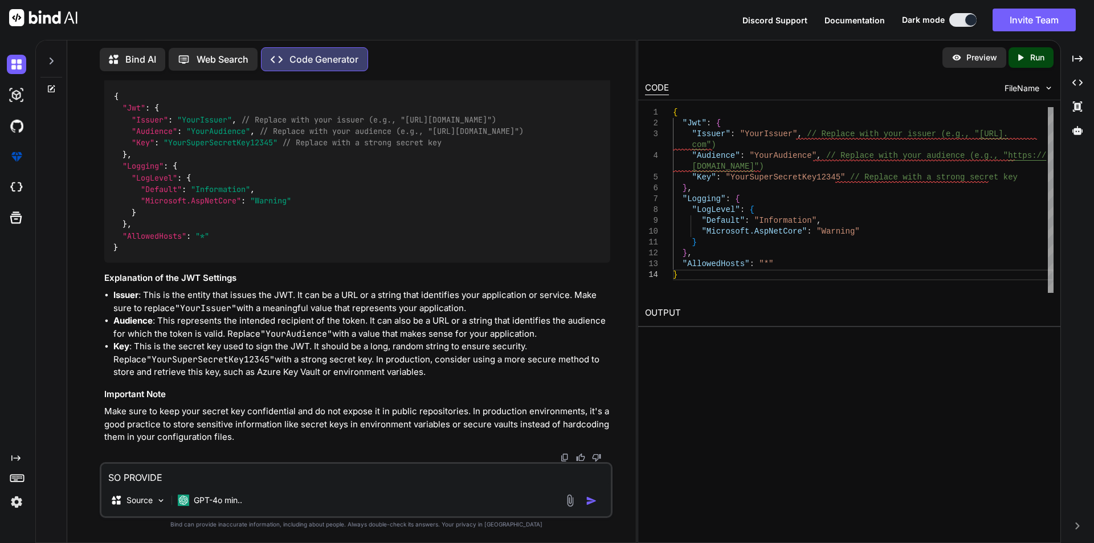
type textarea "x"
type textarea "SO PROVIDE ME"
type textarea "x"
type textarea "SO PROVIDE ME"
type textarea "x"
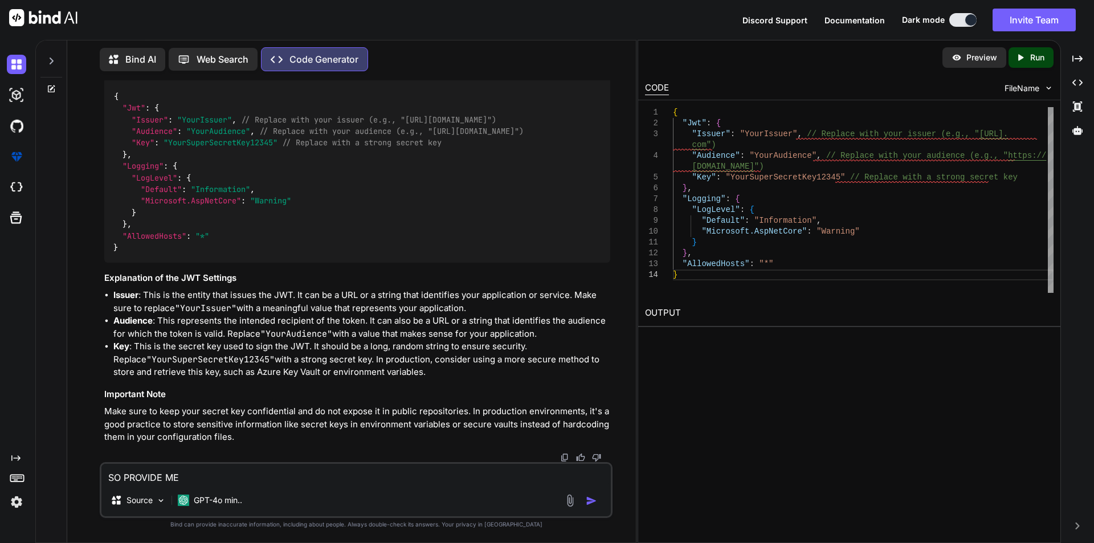
type textarea "SO PROVIDE ME"
type textarea "x"
type textarea "SO PROVIDE M"
type textarea "x"
type textarea "SO PROVIDE"
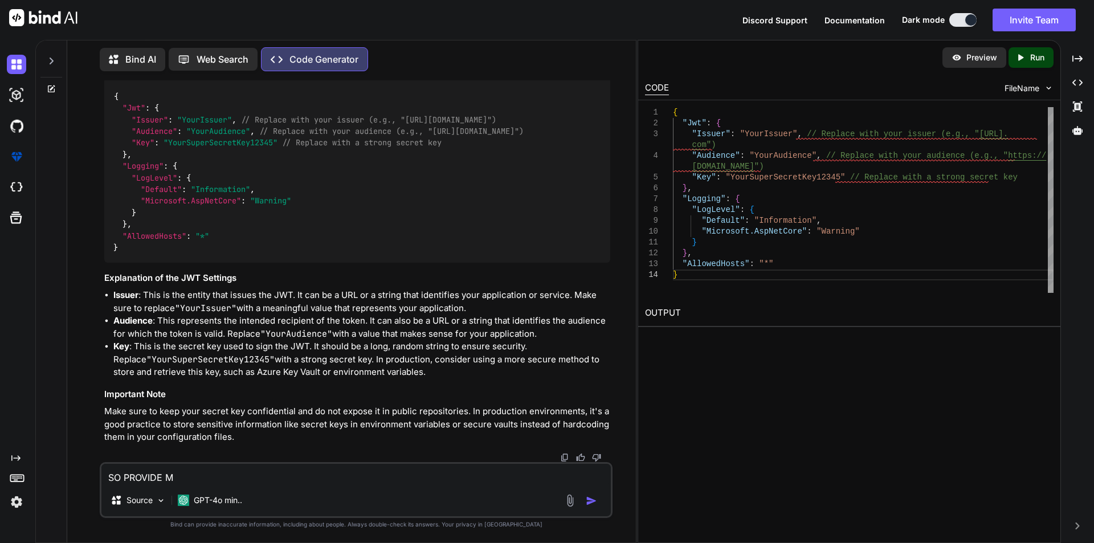
type textarea "x"
type textarea "SO PROVIDE"
type textarea "x"
type textarea "SO PROVID"
type textarea "x"
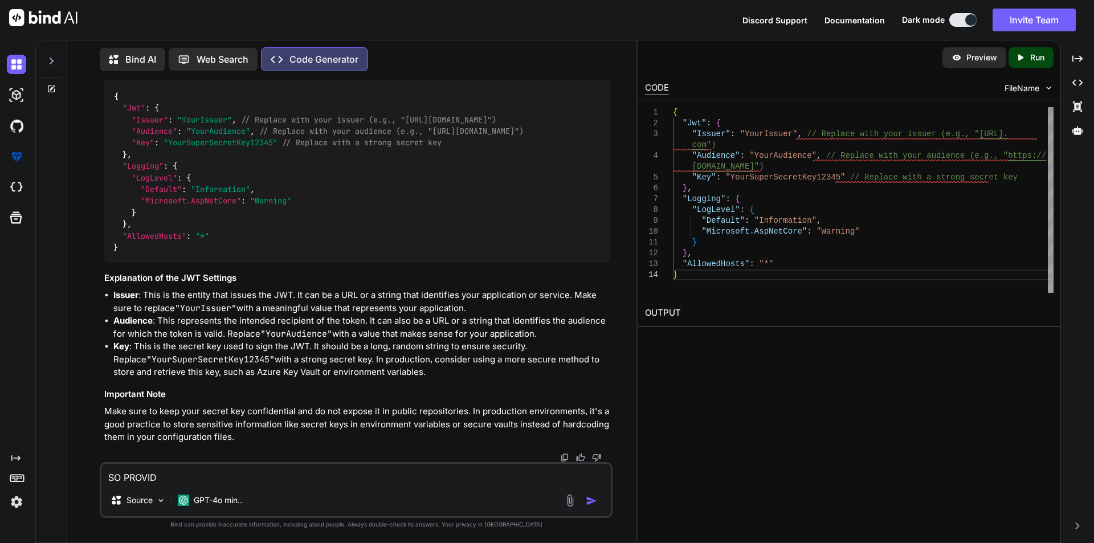
type textarea "SO PROVI"
type textarea "x"
type textarea "SO PROV"
type textarea "x"
type textarea "SO PRO"
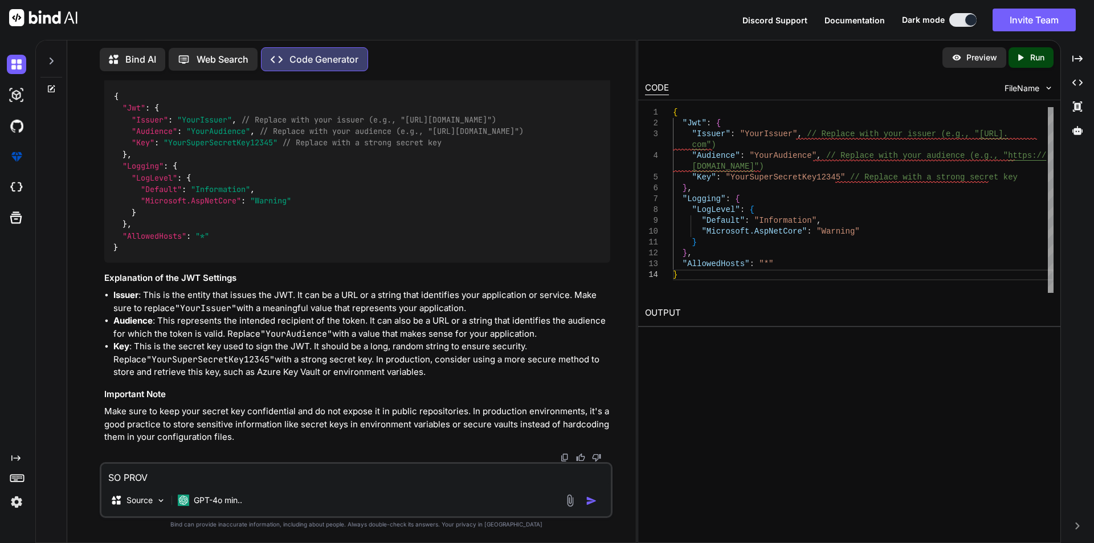
type textarea "x"
type textarea "SO PR"
type textarea "x"
type textarea "SO P"
type textarea "x"
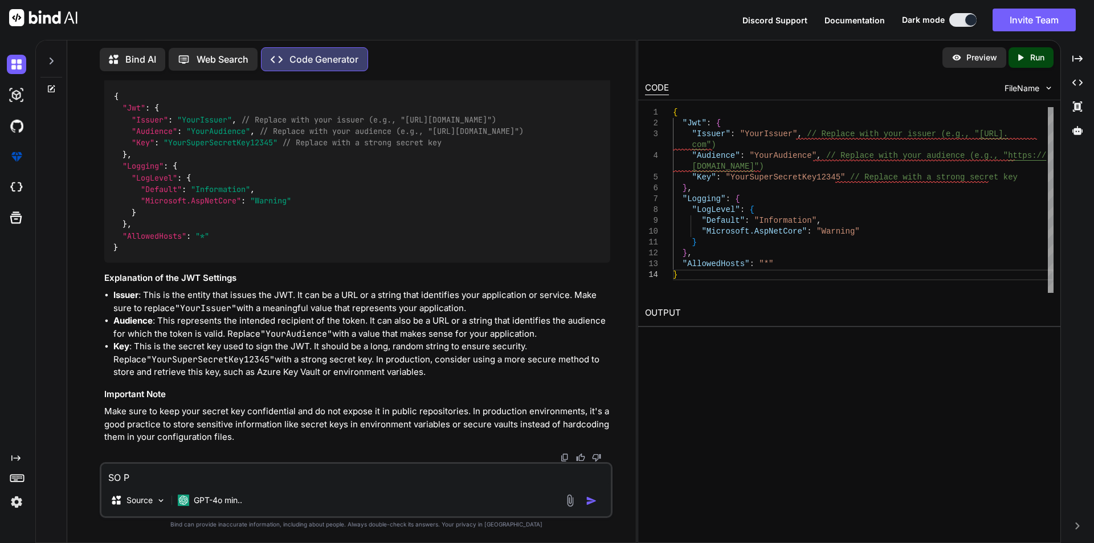
type textarea "SO"
type textarea "x"
type textarea "SO p"
type textarea "x"
type textarea "SO pr"
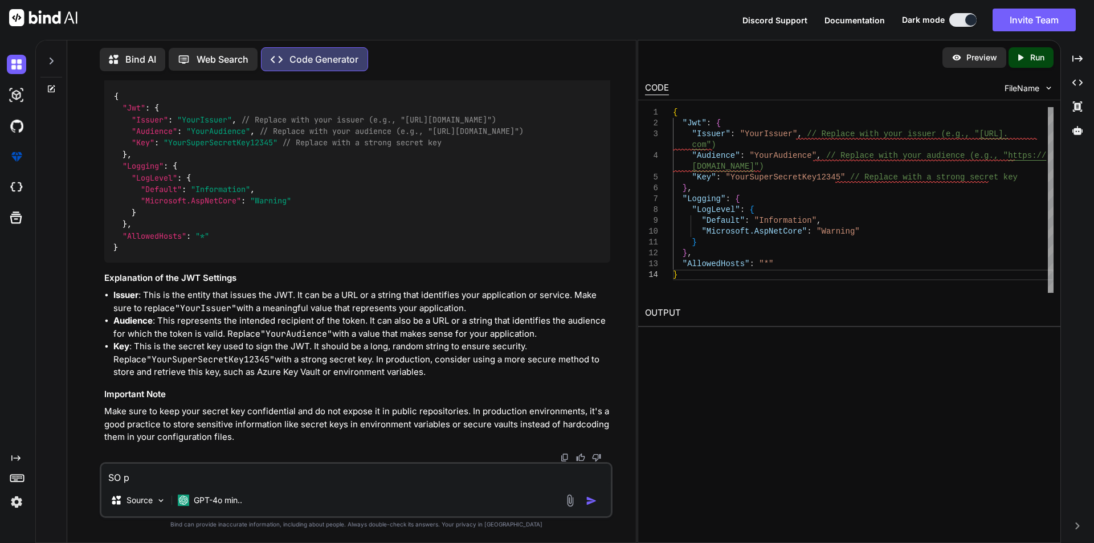
type textarea "x"
type textarea "SO pro"
type textarea "x"
type textarea "SO prov"
type textarea "x"
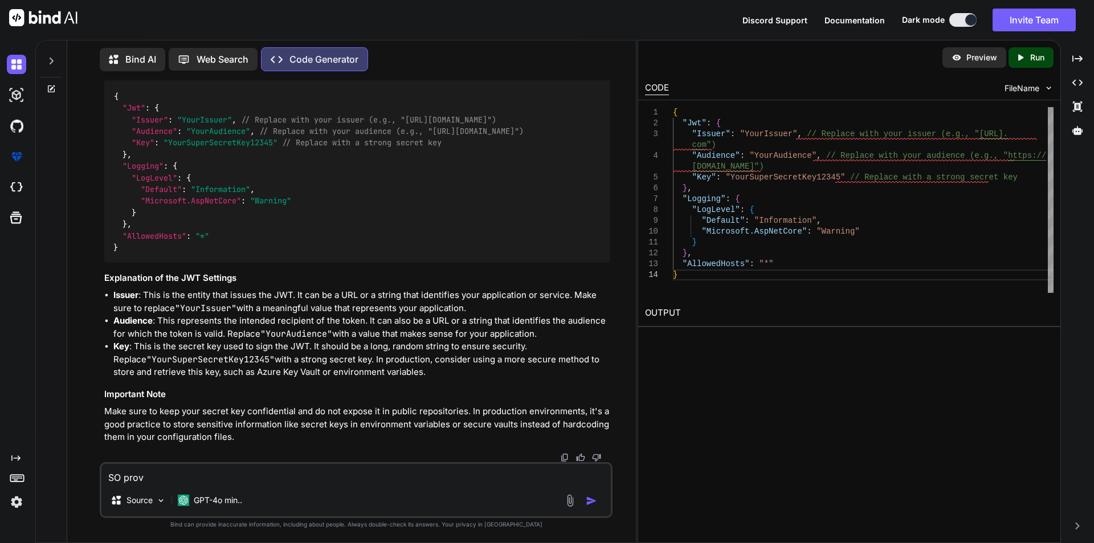
type textarea "SO provi"
type textarea "x"
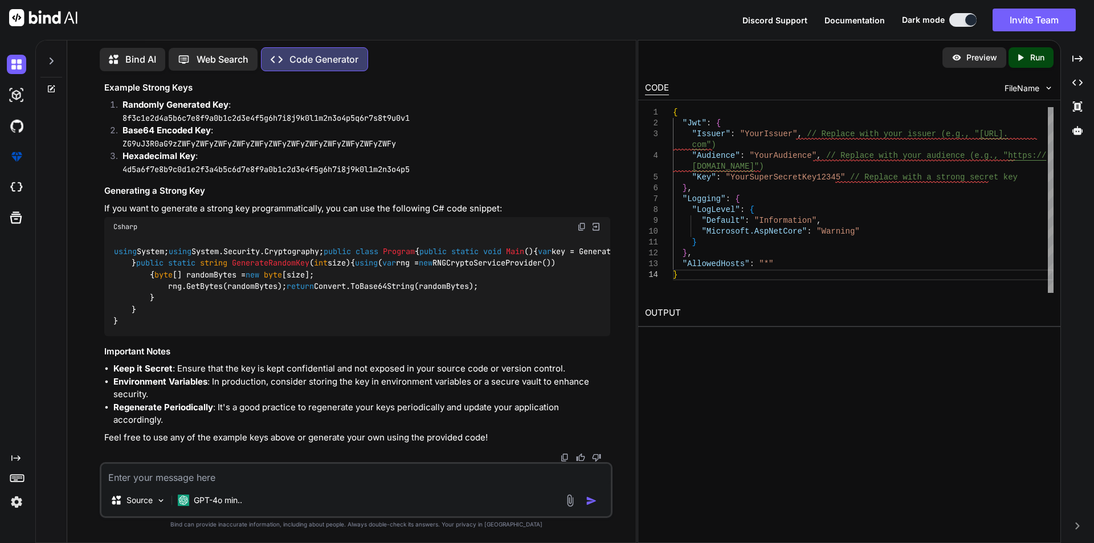
scroll to position [3701, 0]
click at [230, 482] on textarea at bounding box center [355, 474] width 509 height 21
paste textarea "using Microsoft.AspNetCore.Authentication.JwtBearer; using Microsoft.AspNetCore…"
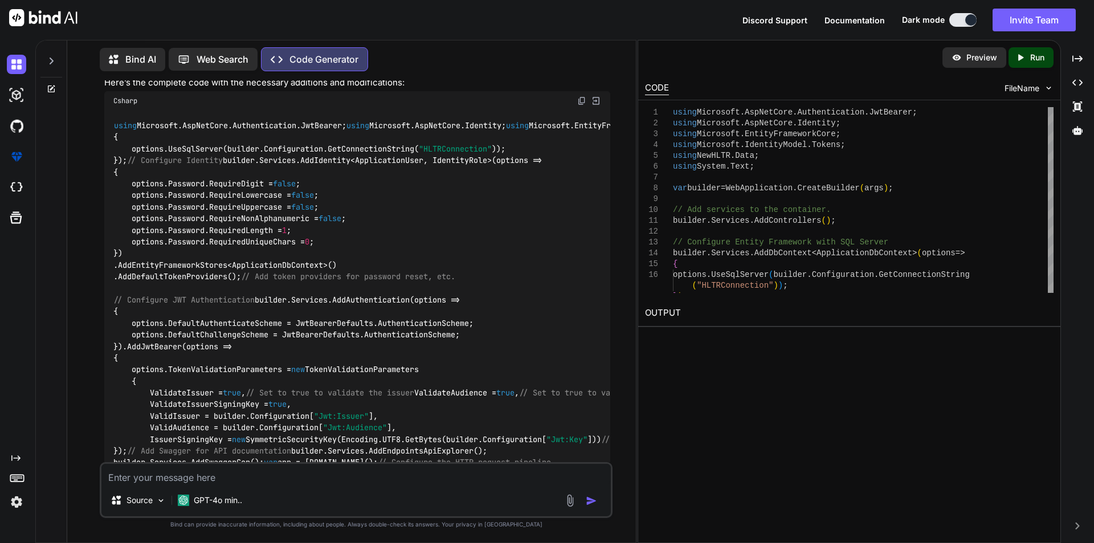
scroll to position [4223, 0]
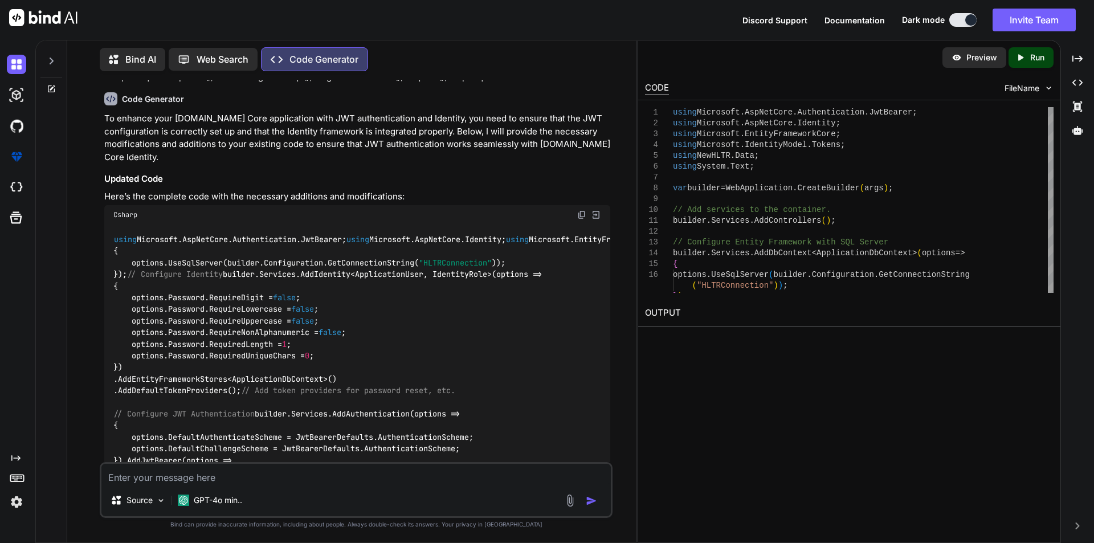
drag, startPoint x: 122, startPoint y: 326, endPoint x: 403, endPoint y: 323, distance: 280.3
copy code "ZG9uJ3R0aG9zZWFyZWFyZWFyZWFyZWFyZWFyZWFyZWFyZWFyZWFyZWFyZWFy"
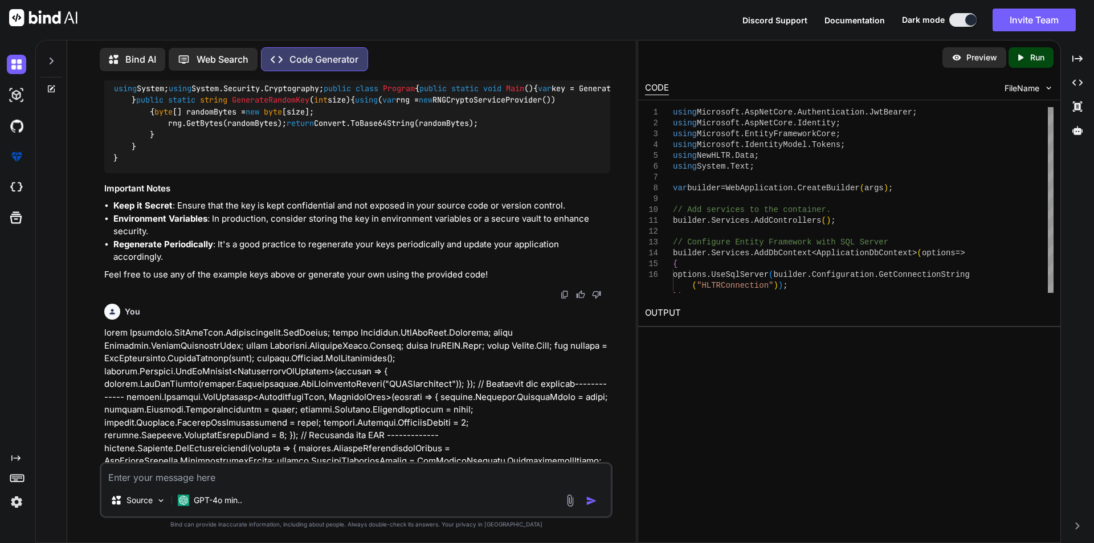
scroll to position [3768, 0]
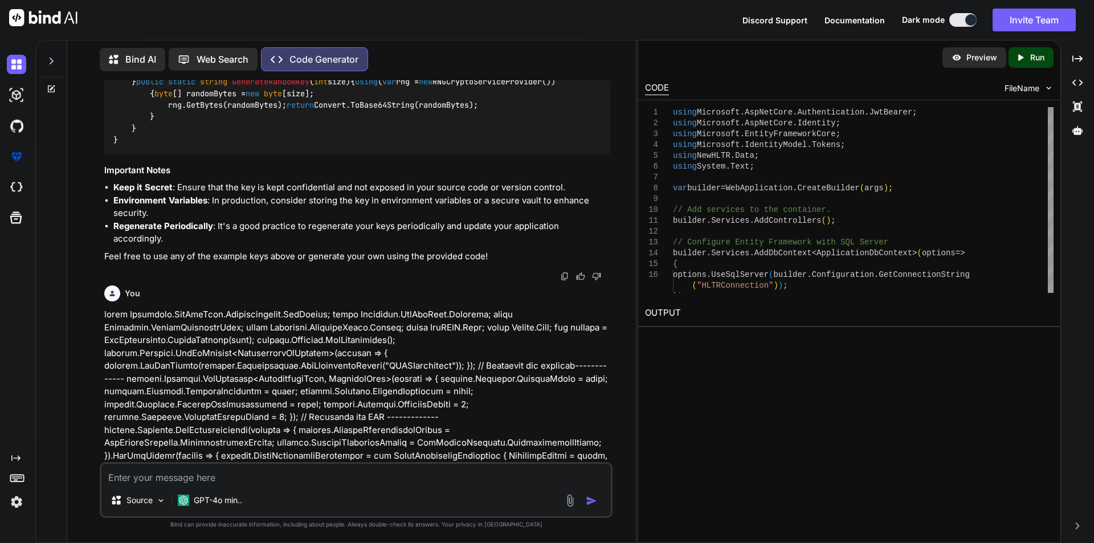
drag, startPoint x: 122, startPoint y: 248, endPoint x: 164, endPoint y: 288, distance: 57.2
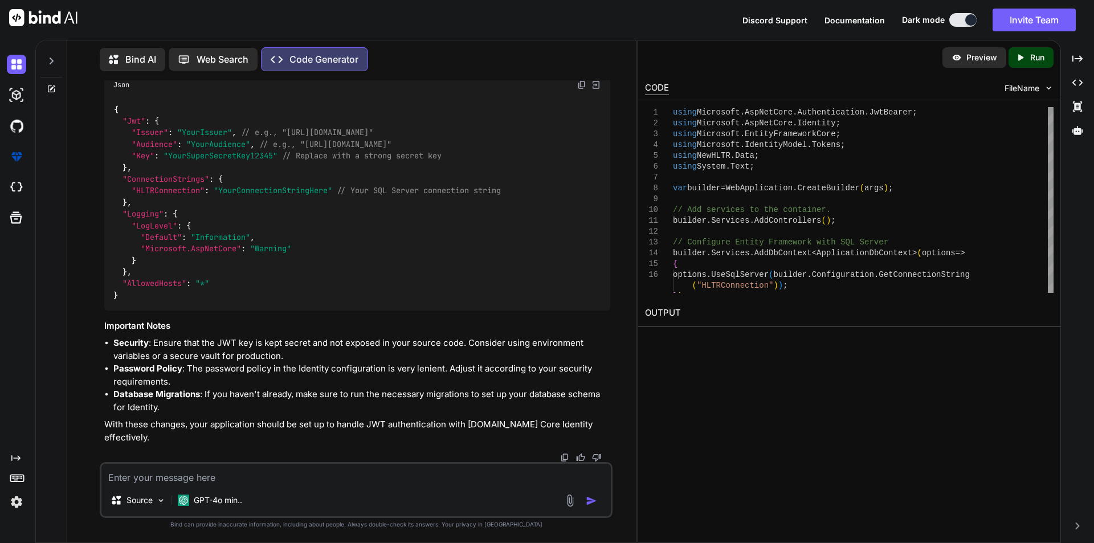
scroll to position [6274, 0]
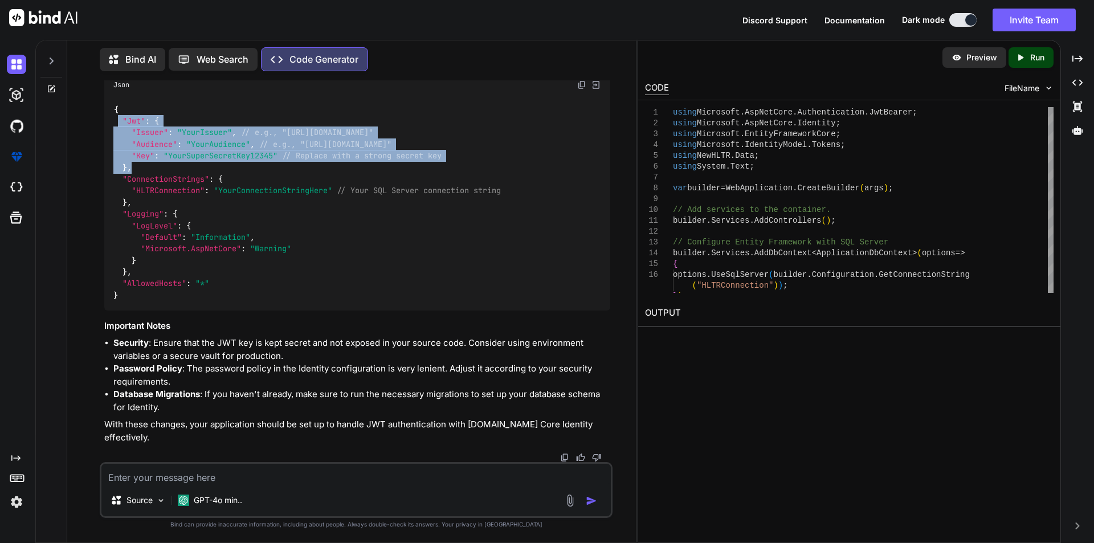
drag, startPoint x: 136, startPoint y: 294, endPoint x: 219, endPoint y: 268, distance: 87.0
click at [120, 248] on div "{ "Jwt" : { "Issuer" : "YourIssuer" , // e.g., "[URL][DOMAIN_NAME]" "Audience" …" at bounding box center [357, 203] width 506 height 216
click at [148, 297] on div "{ "Jwt" : { "Issuer" : "YourIssuer" , // e.g., "[URL][DOMAIN_NAME]" "Audience" …" at bounding box center [357, 203] width 506 height 216
drag, startPoint x: 136, startPoint y: 292, endPoint x: 150, endPoint y: 252, distance: 43.1
click at [124, 244] on div "{ "Jwt" : { "Issuer" : "YourIssuer" , // e.g., "[URL][DOMAIN_NAME]" "Audience" …" at bounding box center [357, 203] width 506 height 216
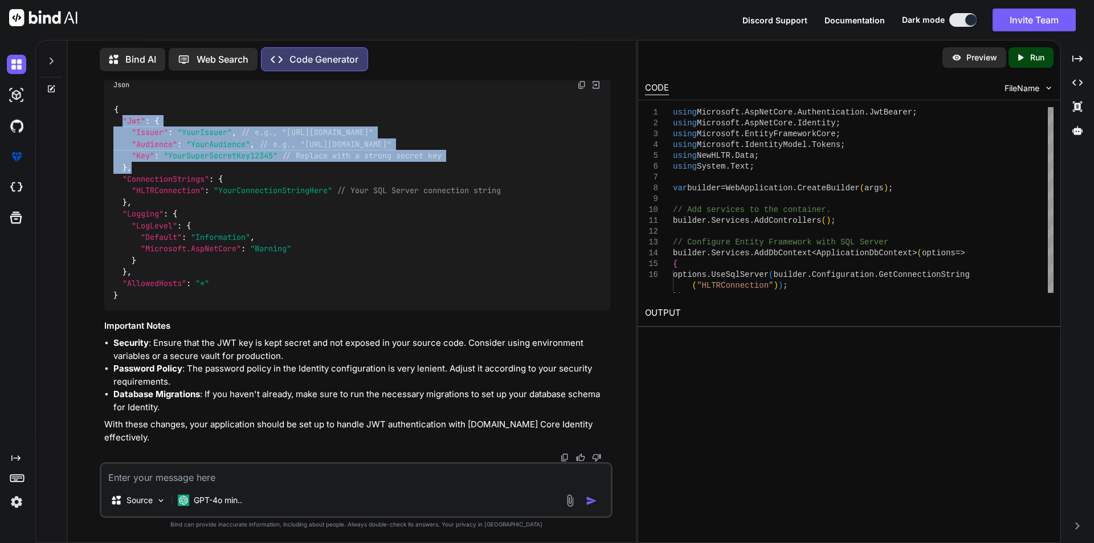
copy code ""Jwt" : { "Issuer" : "YourIssuer" , // e.g., "[URL][DOMAIN_NAME]" "Audience" : …"
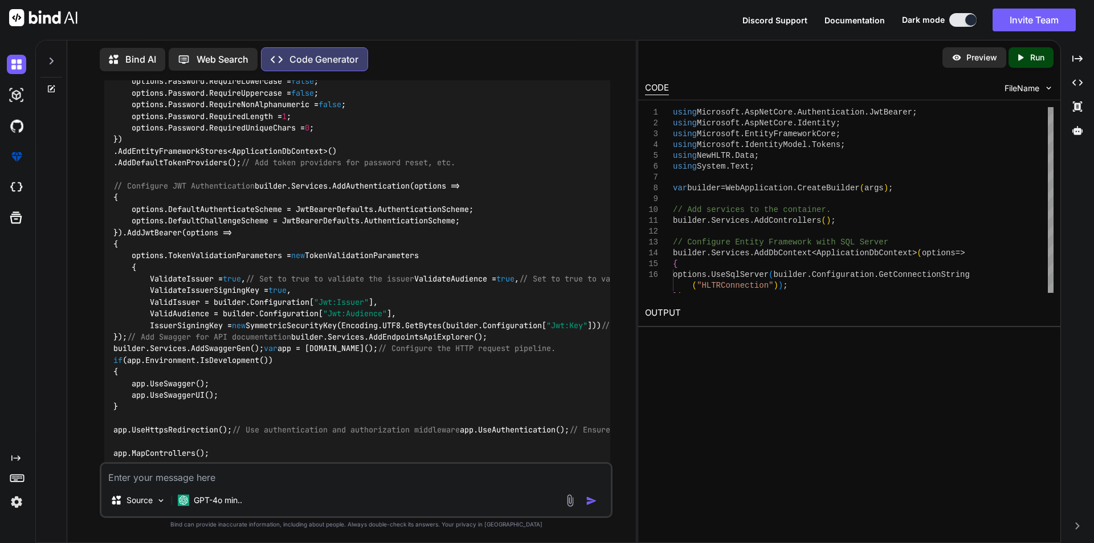
scroll to position [4223, 0]
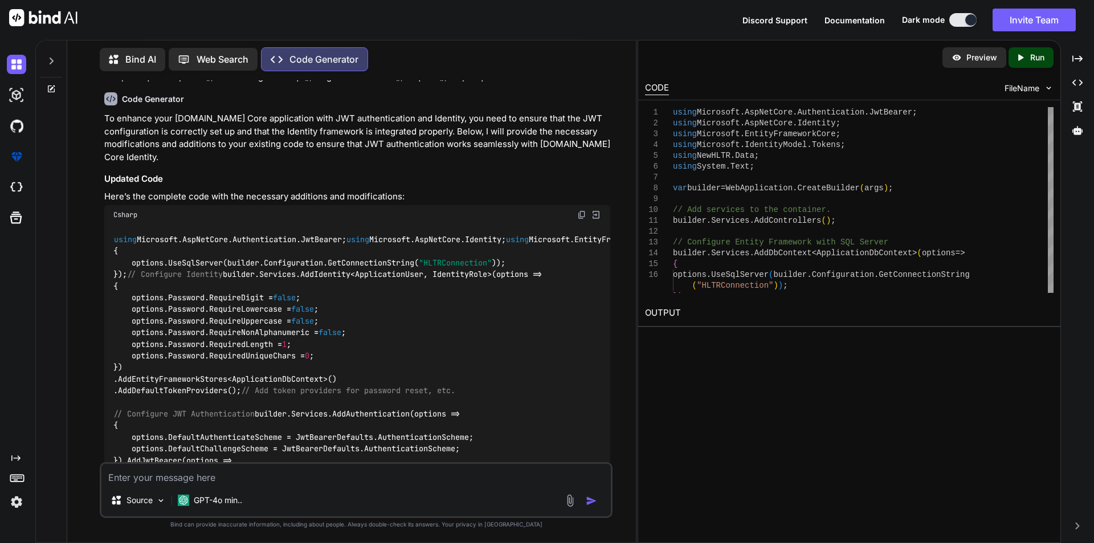
drag, startPoint x: 124, startPoint y: 324, endPoint x: 400, endPoint y: 325, distance: 276.9
copy code "ZG9uJ3R0aG9zZWFyZWFyZWFyZWFyZWFyZWFyZWFyZWFyZWFyZWFyZWFyZWFy"
click at [118, 477] on textarea at bounding box center [355, 474] width 509 height 21
paste textarea "Unable to create a 'DbContext' of type ''. The exception 'Unable to resolve ser…"
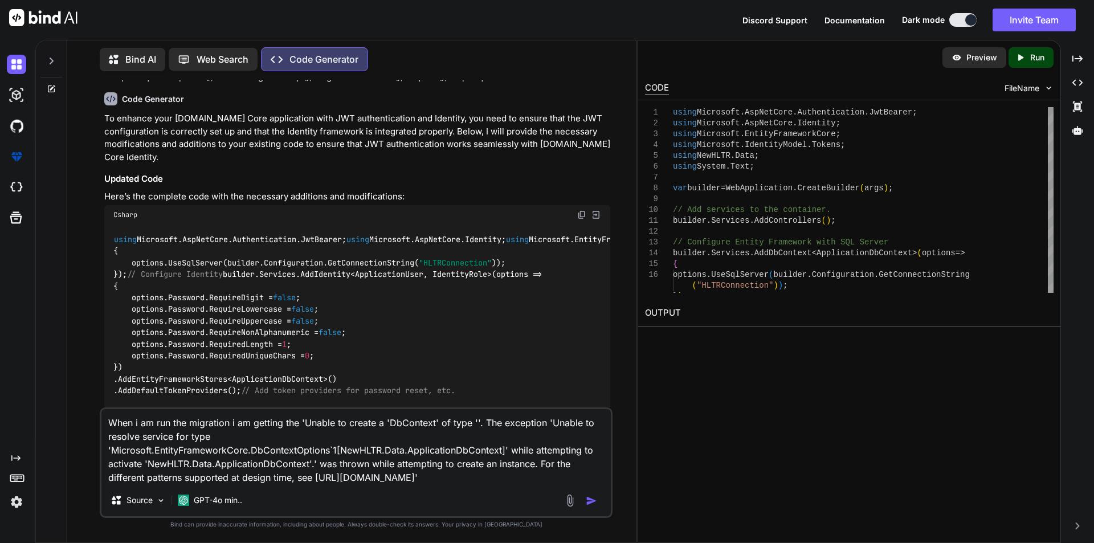
click at [530, 479] on textarea "When i am run the migration i am getting the 'Unable to create a 'DbContext' of…" at bounding box center [355, 446] width 509 height 75
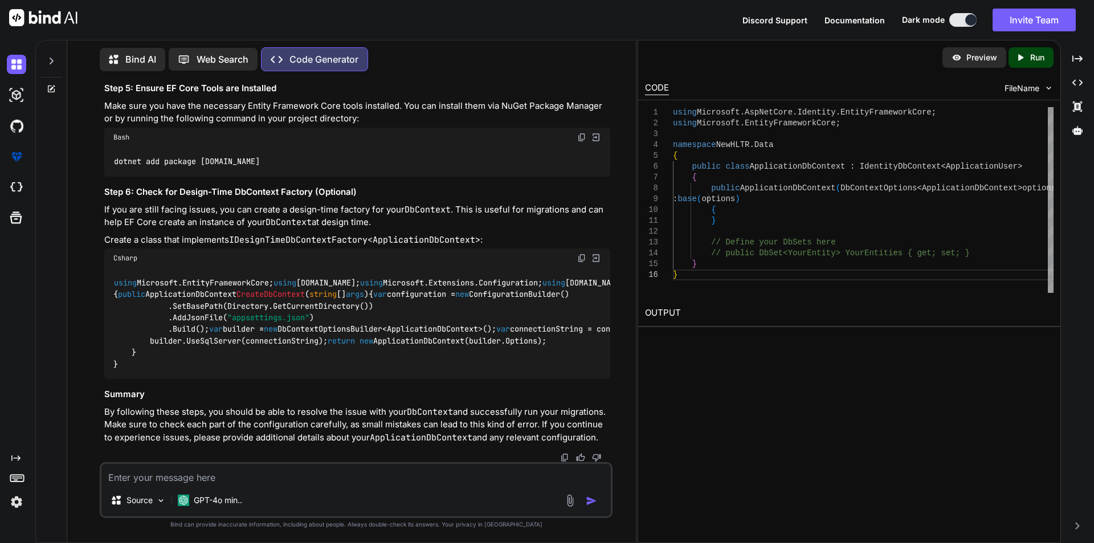
scroll to position [7195, 0]
drag, startPoint x: 133, startPoint y: 222, endPoint x: 555, endPoint y: 225, distance: 422.1
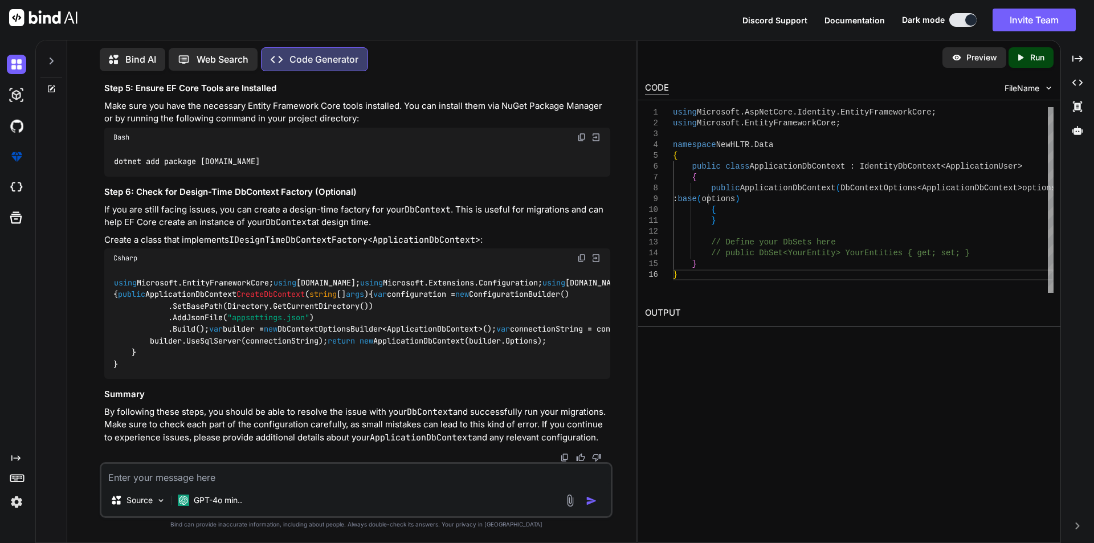
copy code ""HLTRConnection" : "Server=your_server;Database=your_database;User Id=your_user…"
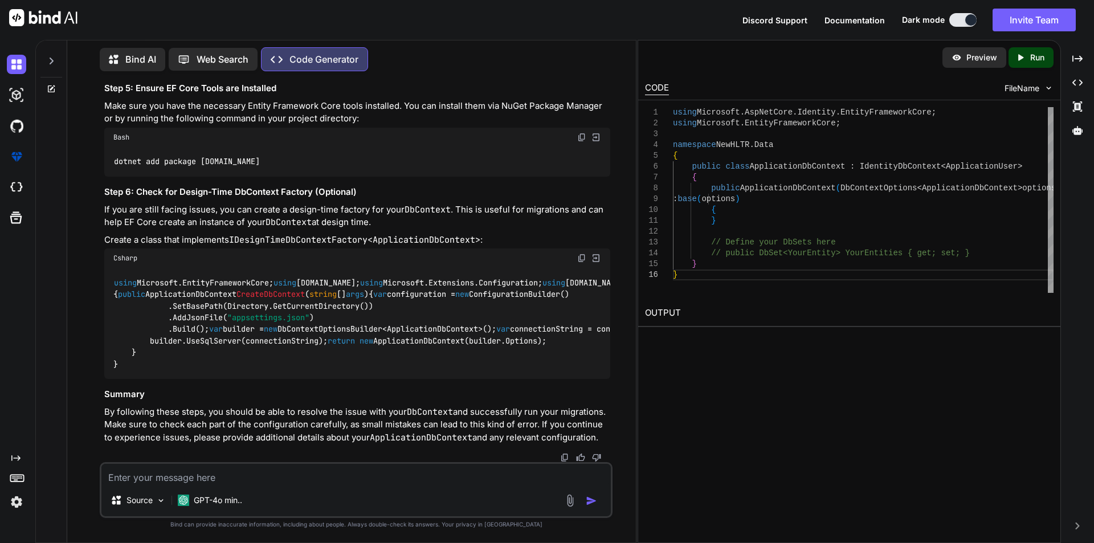
drag, startPoint x: 134, startPoint y: 236, endPoint x: 93, endPoint y: 182, distance: 68.2
click at [93, 182] on div "You Generate Code Create a C# [DOMAIN_NAME] Core application with clean archite…" at bounding box center [355, 311] width 559 height 462
drag, startPoint x: 154, startPoint y: 236, endPoint x: 105, endPoint y: 197, distance: 62.8
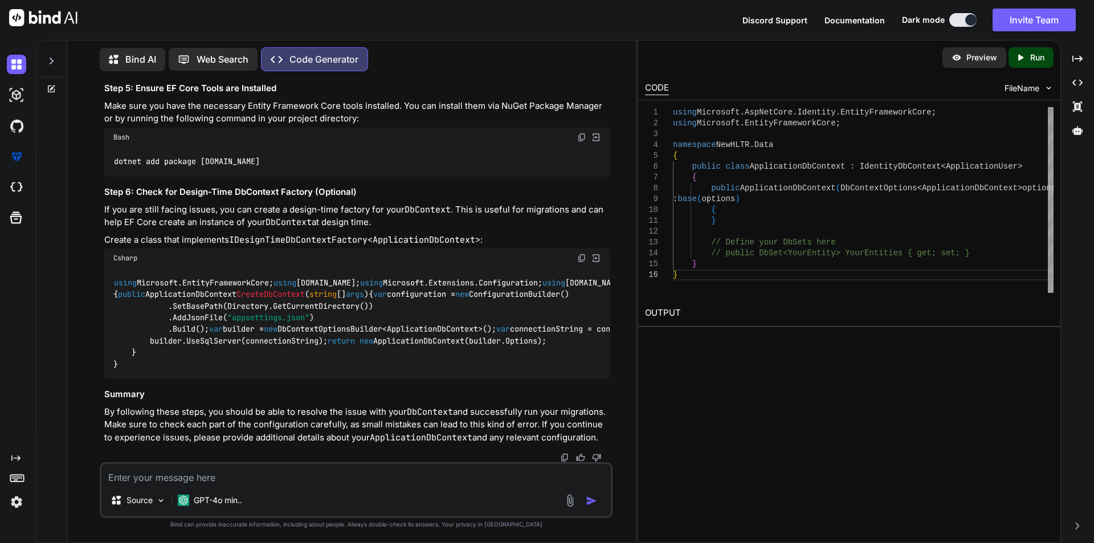
copy code "builder.Services.AddDbContext<ApplicationDbContext>(options => { options.UseSql…"
drag, startPoint x: 582, startPoint y: 173, endPoint x: 585, endPoint y: 178, distance: 5.9
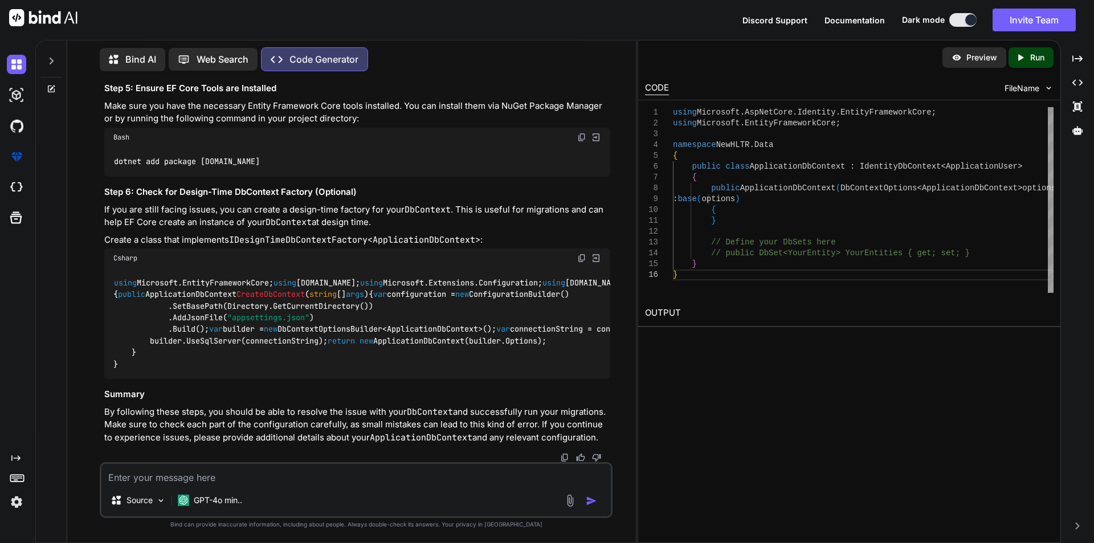
drag, startPoint x: 152, startPoint y: 253, endPoint x: 225, endPoint y: 279, distance: 77.3
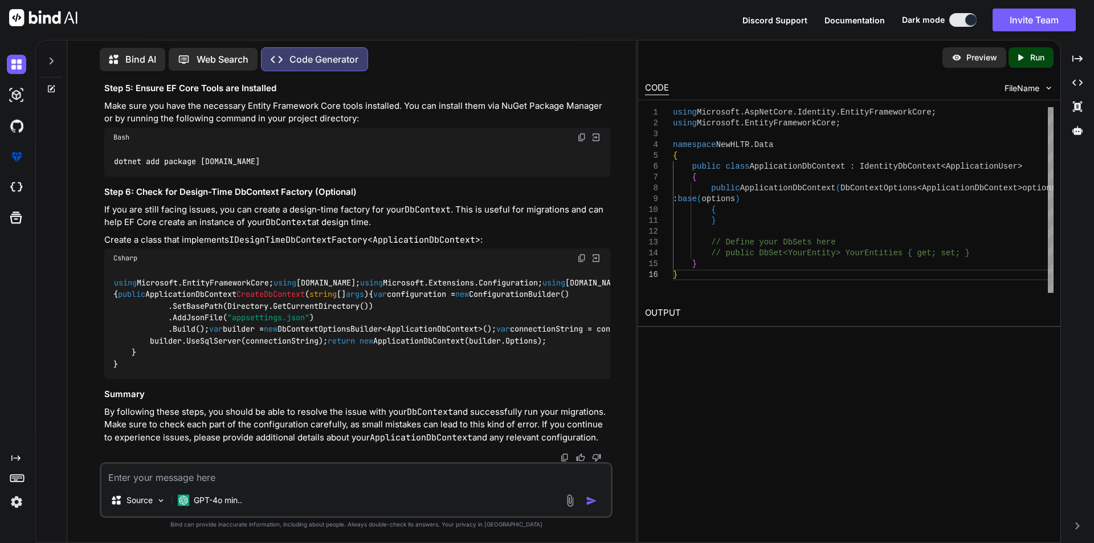
drag, startPoint x: 150, startPoint y: 259, endPoint x: 175, endPoint y: 295, distance: 43.8
copy code "public ApplicationDbContext ( DbContextOptions<ApplicationDbContext> options ) …"
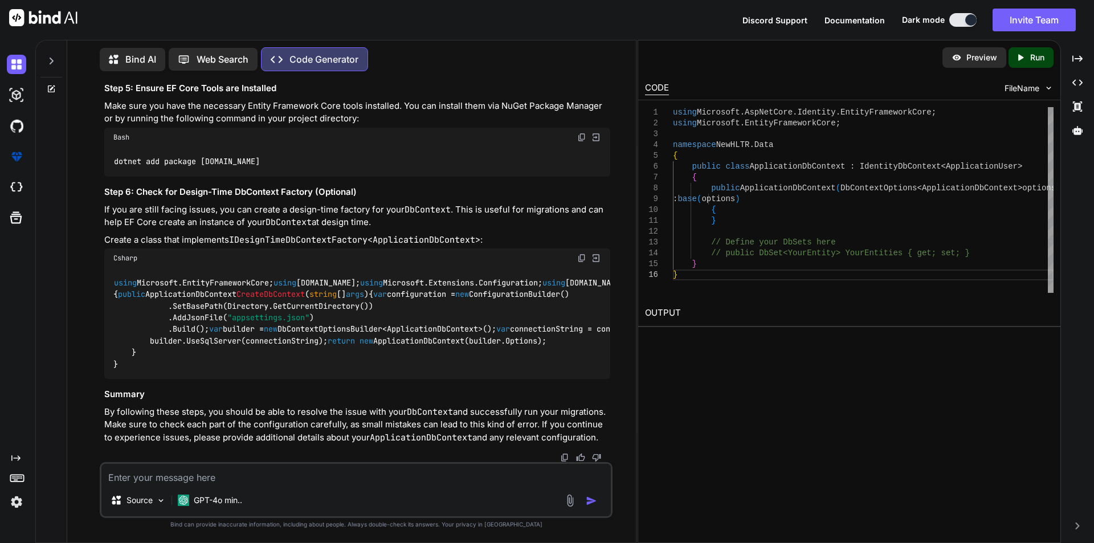
scroll to position [7795, 0]
click at [129, 466] on textarea at bounding box center [355, 474] width 509 height 21
paste textarea "PM> Add-migration M1 Build started... Build succeeded. An error occurred while …"
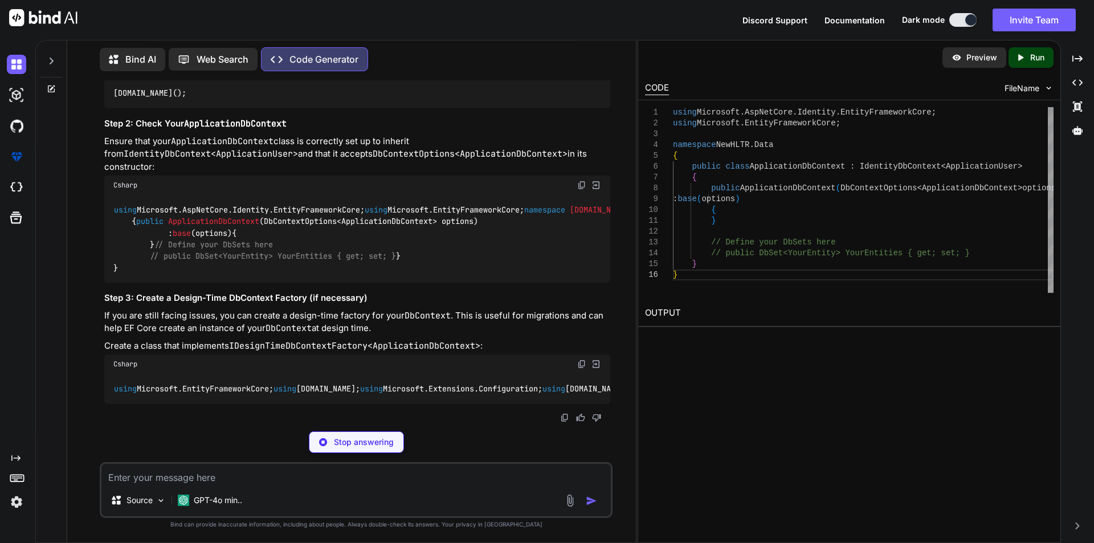
scroll to position [9480, 0]
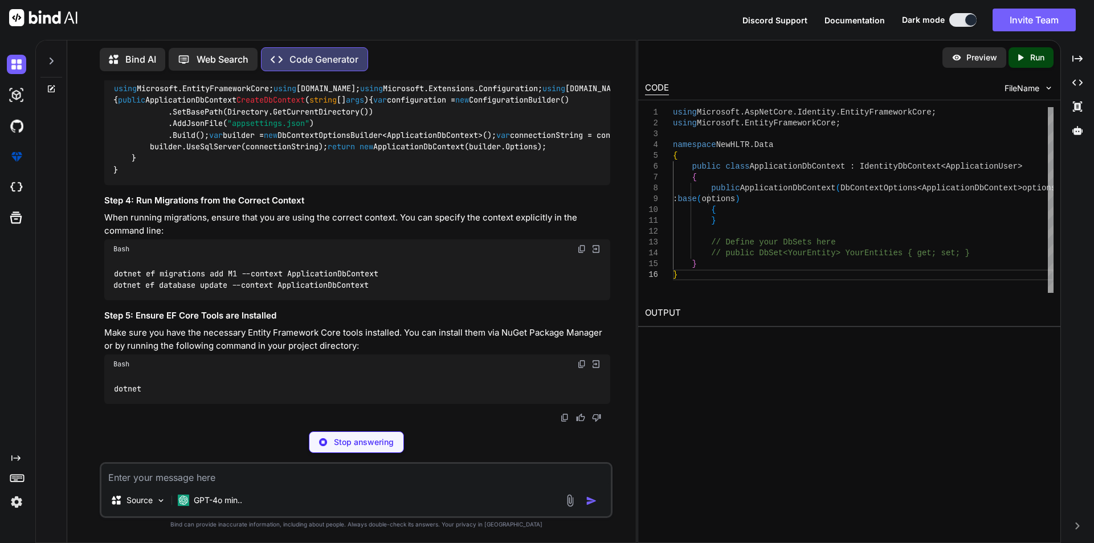
drag, startPoint x: 130, startPoint y: 192, endPoint x: 210, endPoint y: 297, distance: 132.2
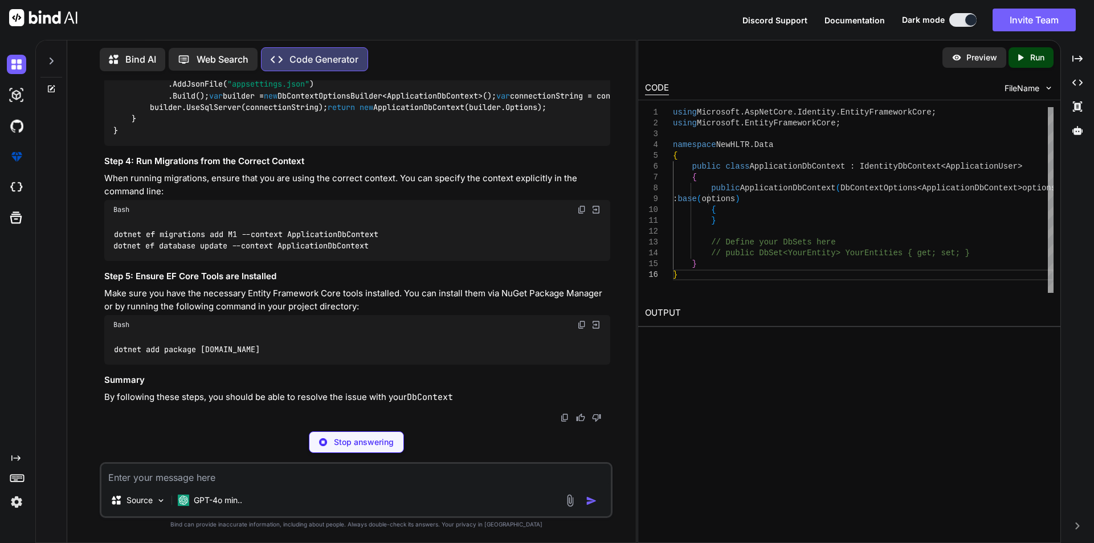
copy code "public class ApplicationDbContext : IdentityDbContext < ApplicationUser > { pub…"
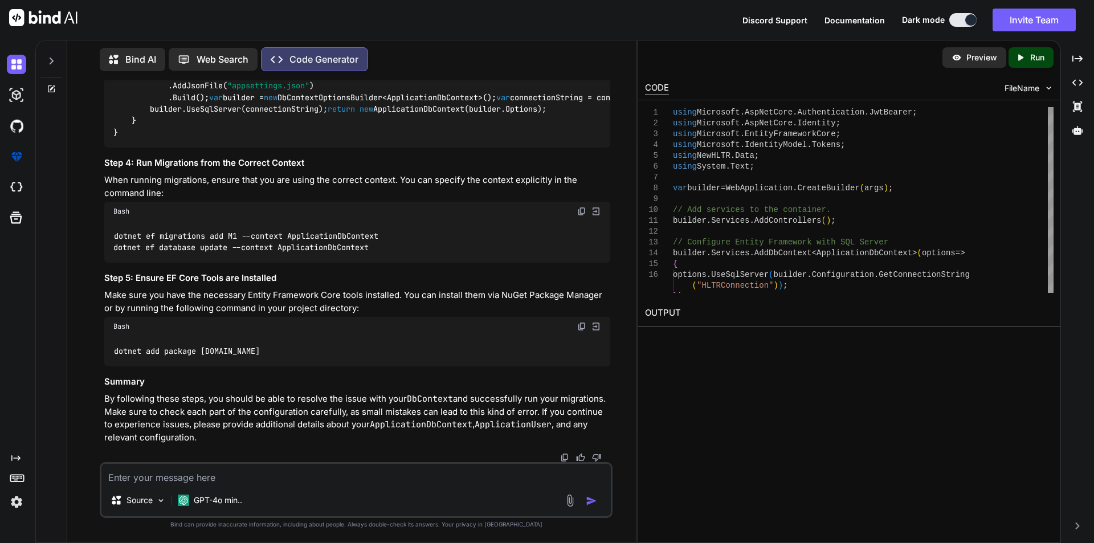
scroll to position [9723, 0]
click at [688, 56] on span "ApplicationDbContextFactory" at bounding box center [749, 51] width 123 height 10
copy code "ApplicationDbContextFactory"
drag, startPoint x: 113, startPoint y: 242, endPoint x: 263, endPoint y: 414, distance: 227.7
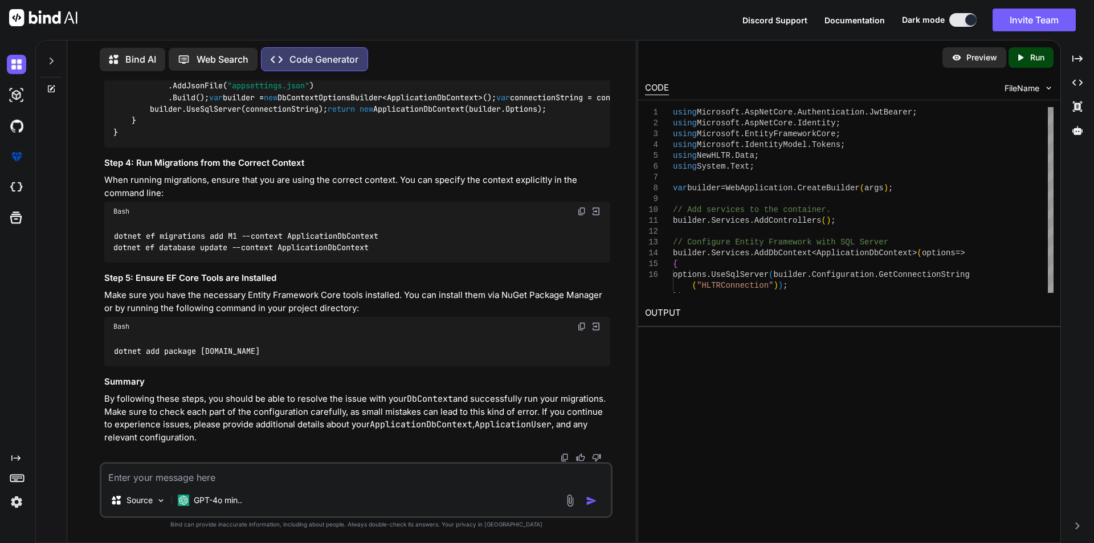
click at [263, 147] on div "using Microsoft.EntityFrameworkCore; using [DOMAIN_NAME]; using Microsoft.Exten…" at bounding box center [357, 91] width 506 height 111
copy code "public class ApplicationDbContextFactory : IDesignTimeDbContextFactory < Applic…"
click at [284, 91] on span ""appsettings.json"" at bounding box center [268, 86] width 82 height 10
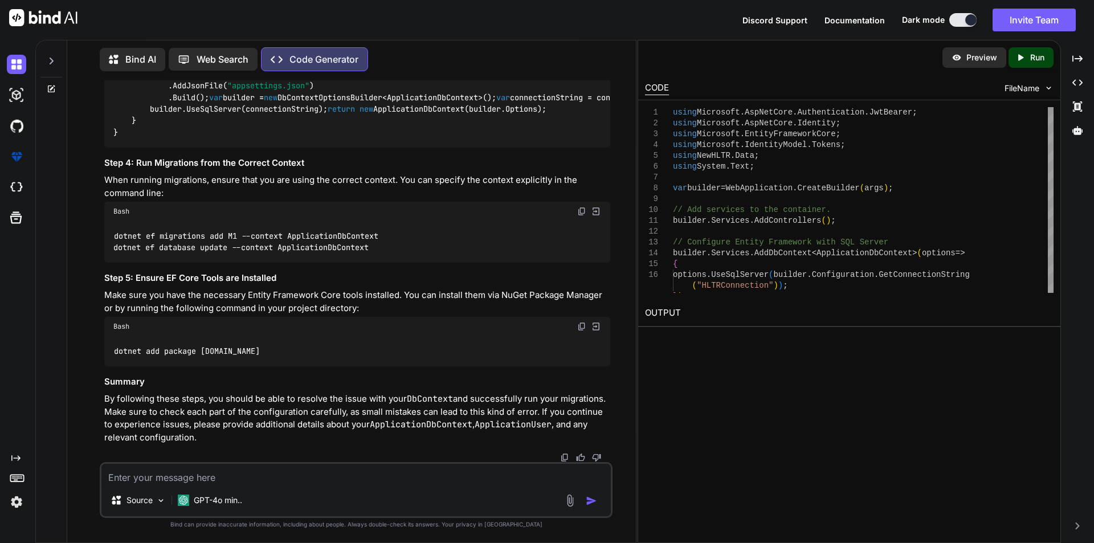
click at [751, 103] on span ""HLTRConnection"" at bounding box center [787, 97] width 73 height 10
click at [144, 474] on textarea at bounding box center [355, 474] width 509 height 21
paste textarea "System.AggregateException: 'Some services are not able to be constructed (Error…"
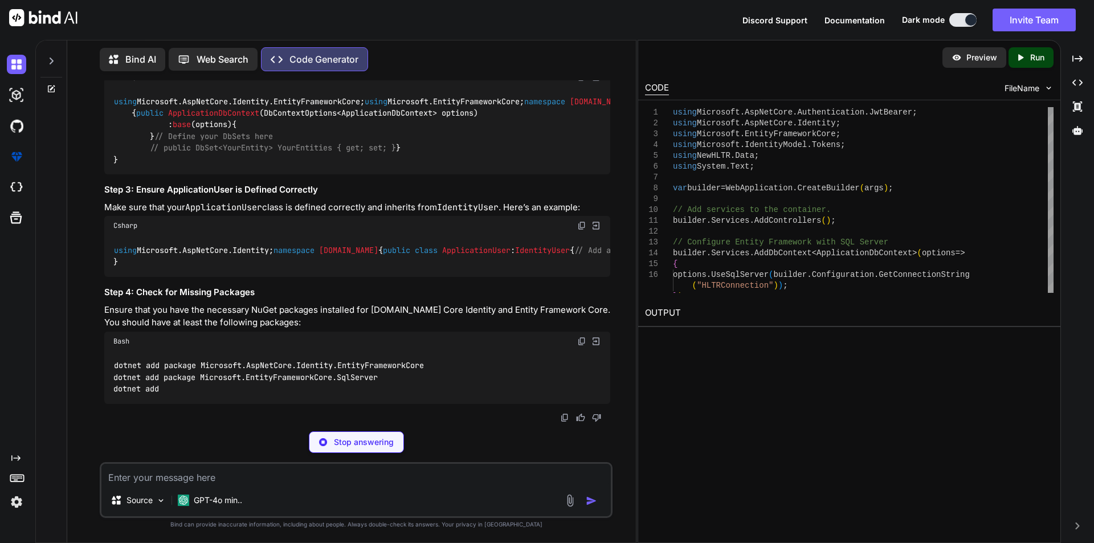
scroll to position [11332, 0]
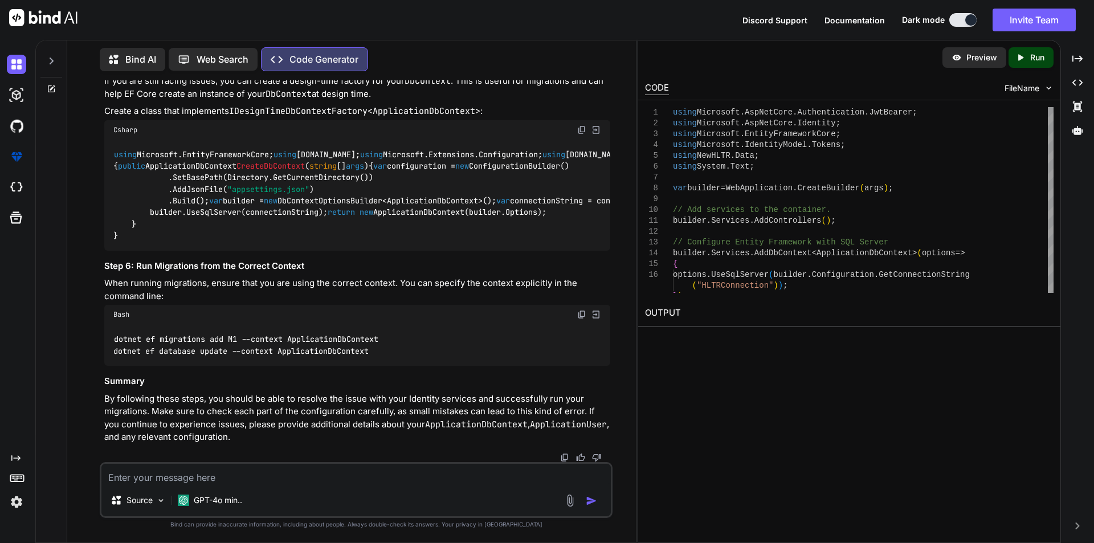
drag, startPoint x: 225, startPoint y: 280, endPoint x: 104, endPoint y: 272, distance: 121.6
drag, startPoint x: 111, startPoint y: 265, endPoint x: 232, endPoint y: 280, distance: 122.3
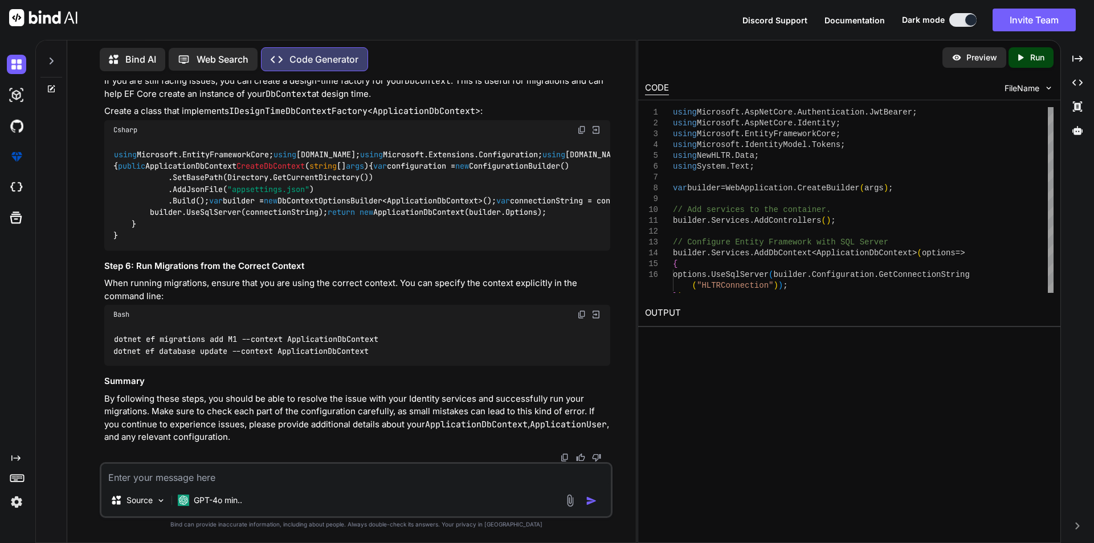
drag, startPoint x: 292, startPoint y: 317, endPoint x: 274, endPoint y: 293, distance: 29.3
drag, startPoint x: 228, startPoint y: 267, endPoint x: 451, endPoint y: 263, distance: 222.8
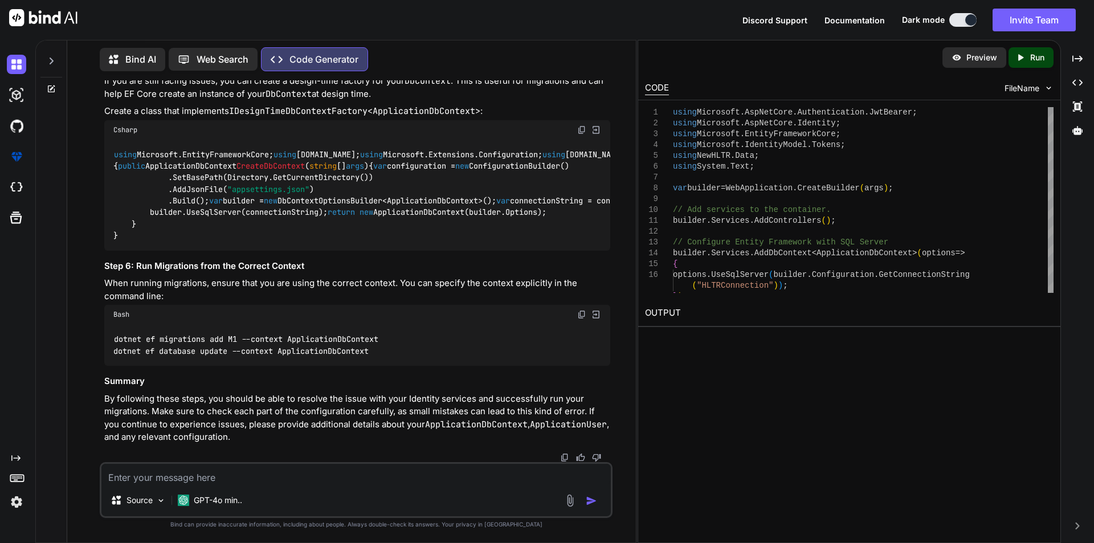
click at [158, 477] on textarea at bounding box center [355, 474] width 509 height 21
paste textarea "using Microsoft.AspNetCore.Authentication.JwtBearer; using Microsoft.AspNetCore…"
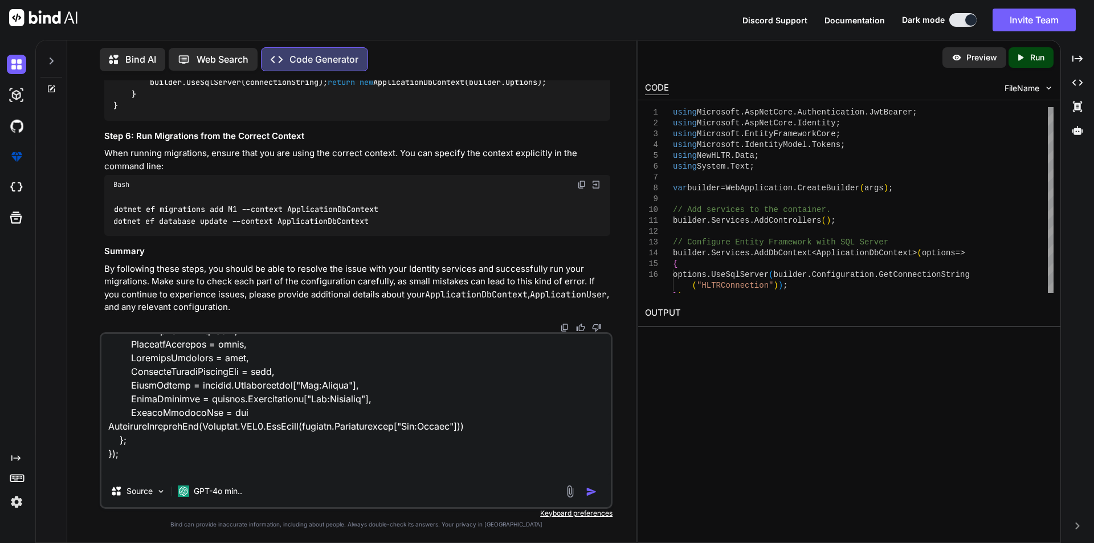
scroll to position [10940, 0]
drag, startPoint x: 111, startPoint y: 218, endPoint x: 309, endPoint y: 220, distance: 198.3
click at [123, 460] on textarea at bounding box center [355, 404] width 509 height 141
click at [161, 473] on textarea at bounding box center [355, 404] width 509 height 141
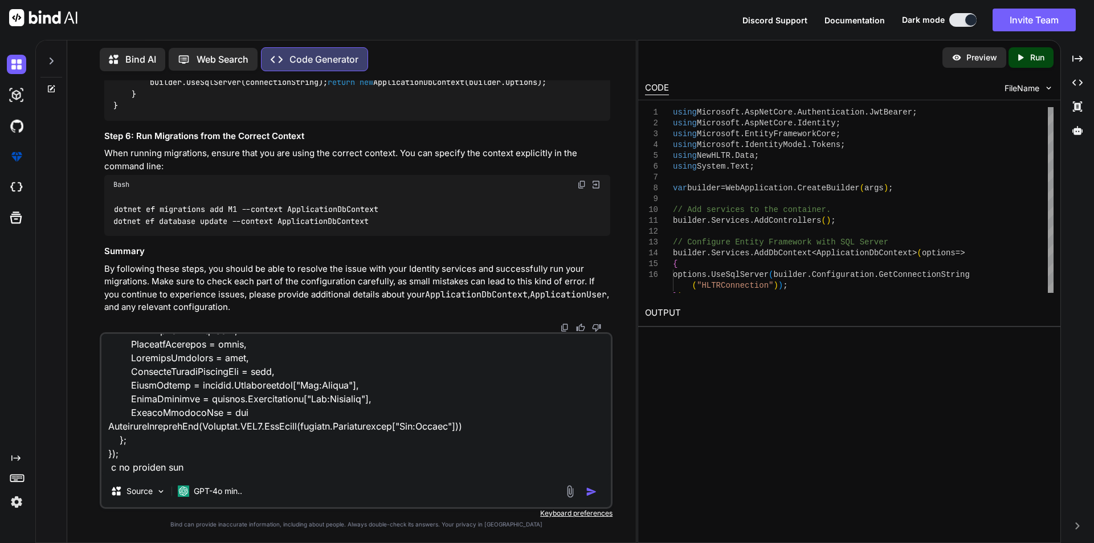
paste textarea "Some services are not able to be constructed (Error while validating the servic…"
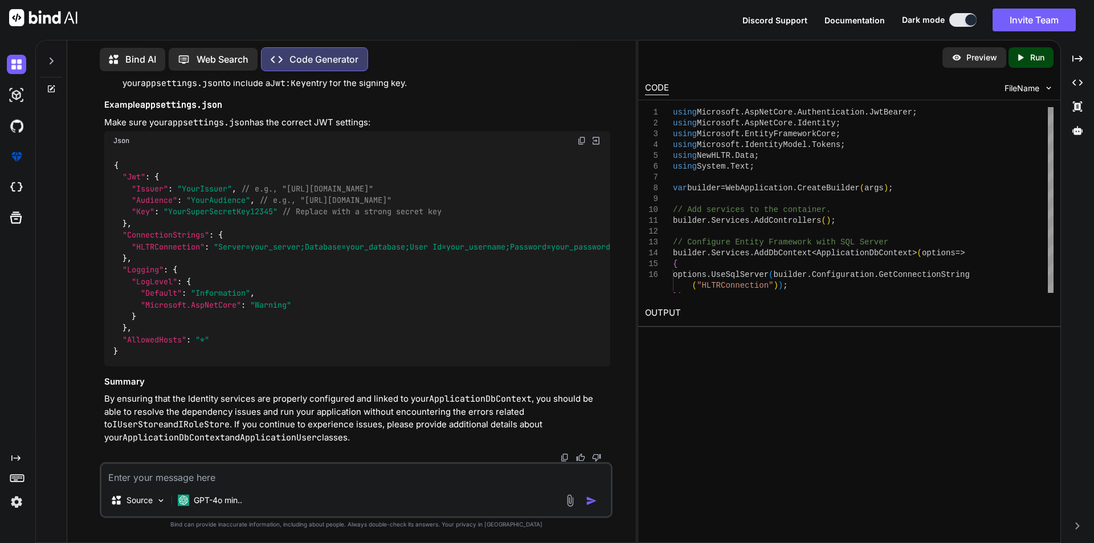
scroll to position [13320, 0]
click at [166, 472] on textarea at bounding box center [355, 474] width 509 height 21
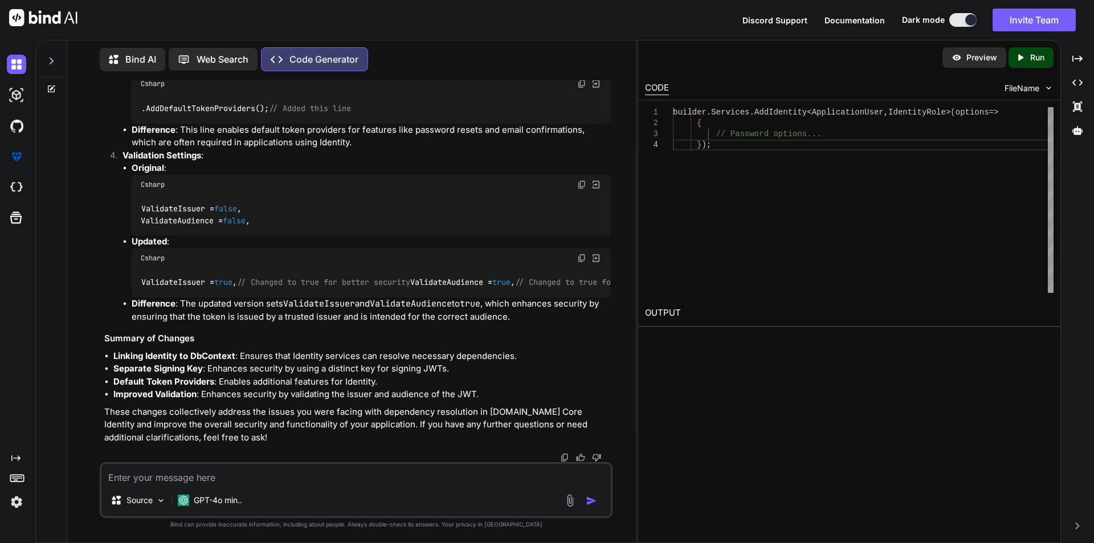
scroll to position [13773, 0]
drag, startPoint x: 113, startPoint y: 210, endPoint x: 313, endPoint y: 390, distance: 269.0
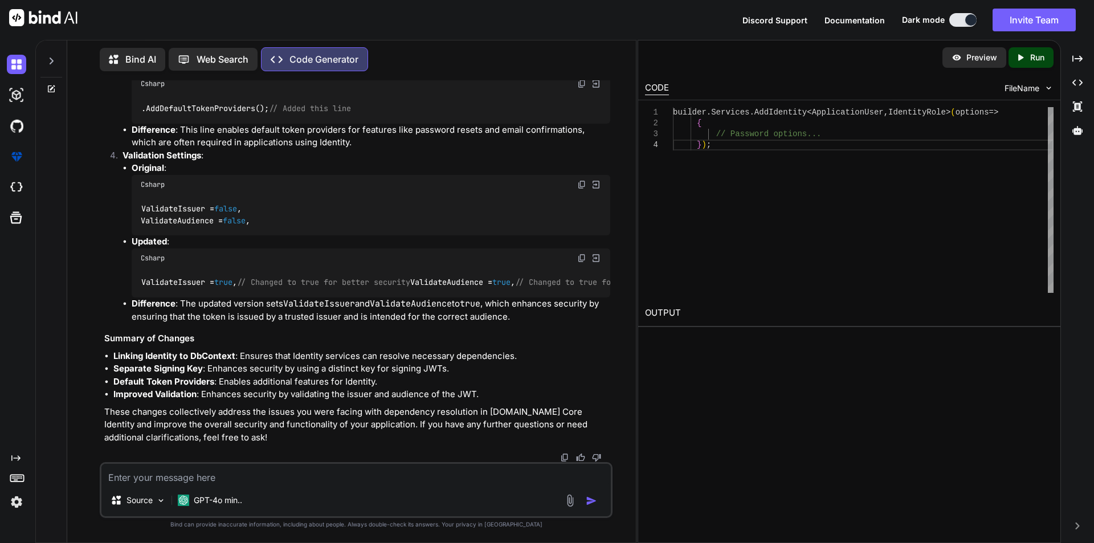
scroll to position [13773, 0]
click at [151, 473] on textarea at bounding box center [355, 474] width 509 height 21
